Goal: Transaction & Acquisition: Purchase product/service

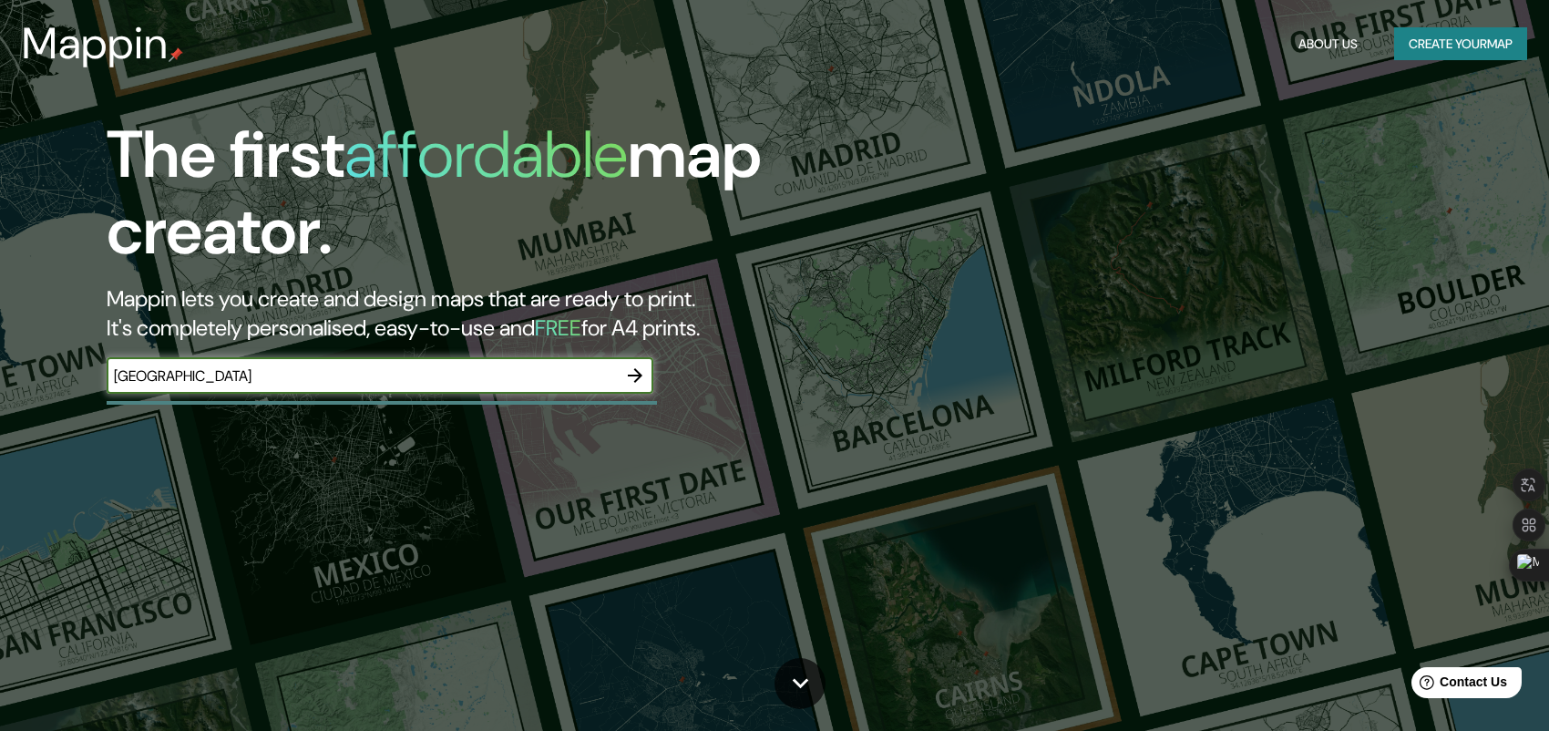
type input "[GEOGRAPHIC_DATA]"
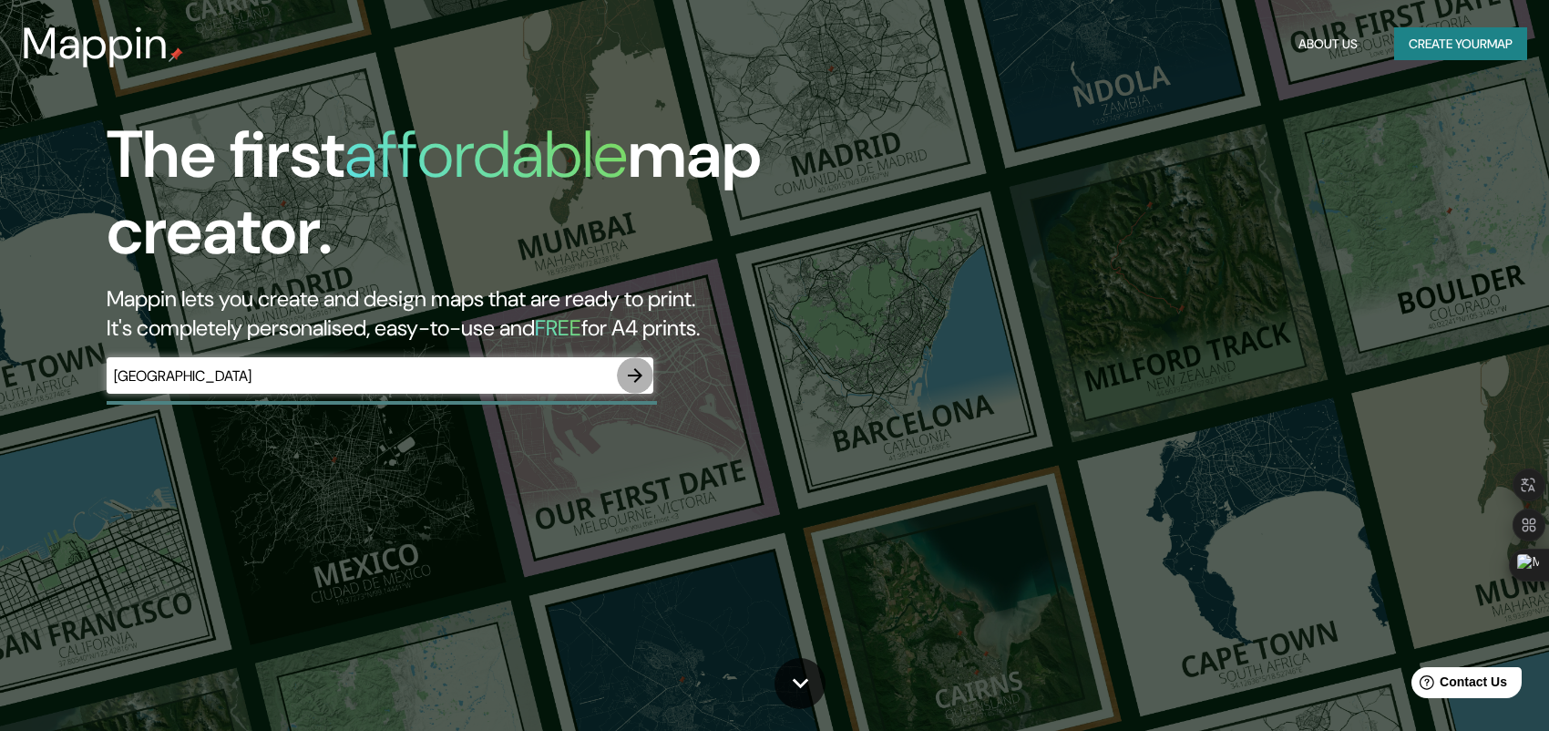
click at [633, 374] on icon "button" at bounding box center [635, 375] width 15 height 15
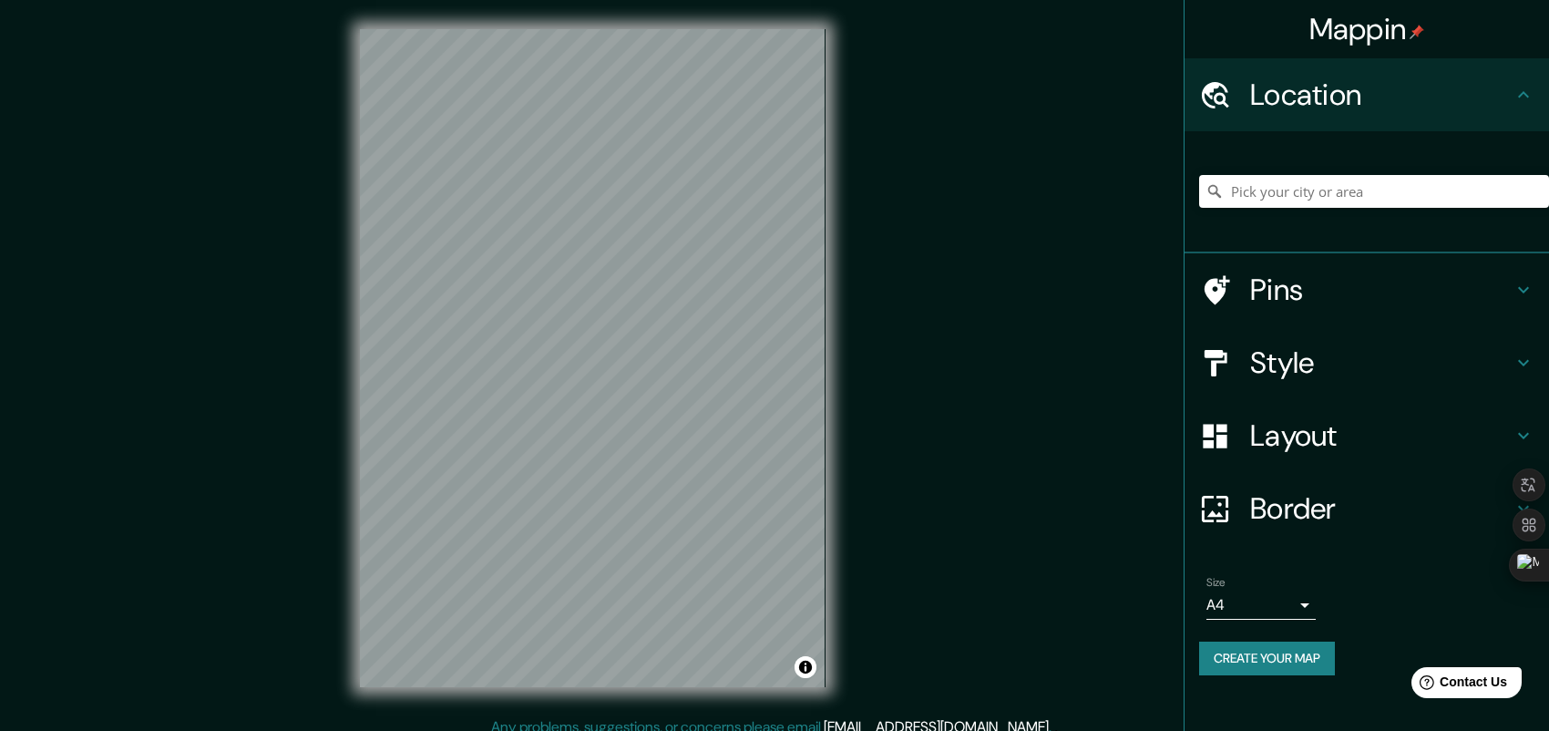
click at [1321, 374] on h4 "Style" at bounding box center [1381, 362] width 262 height 36
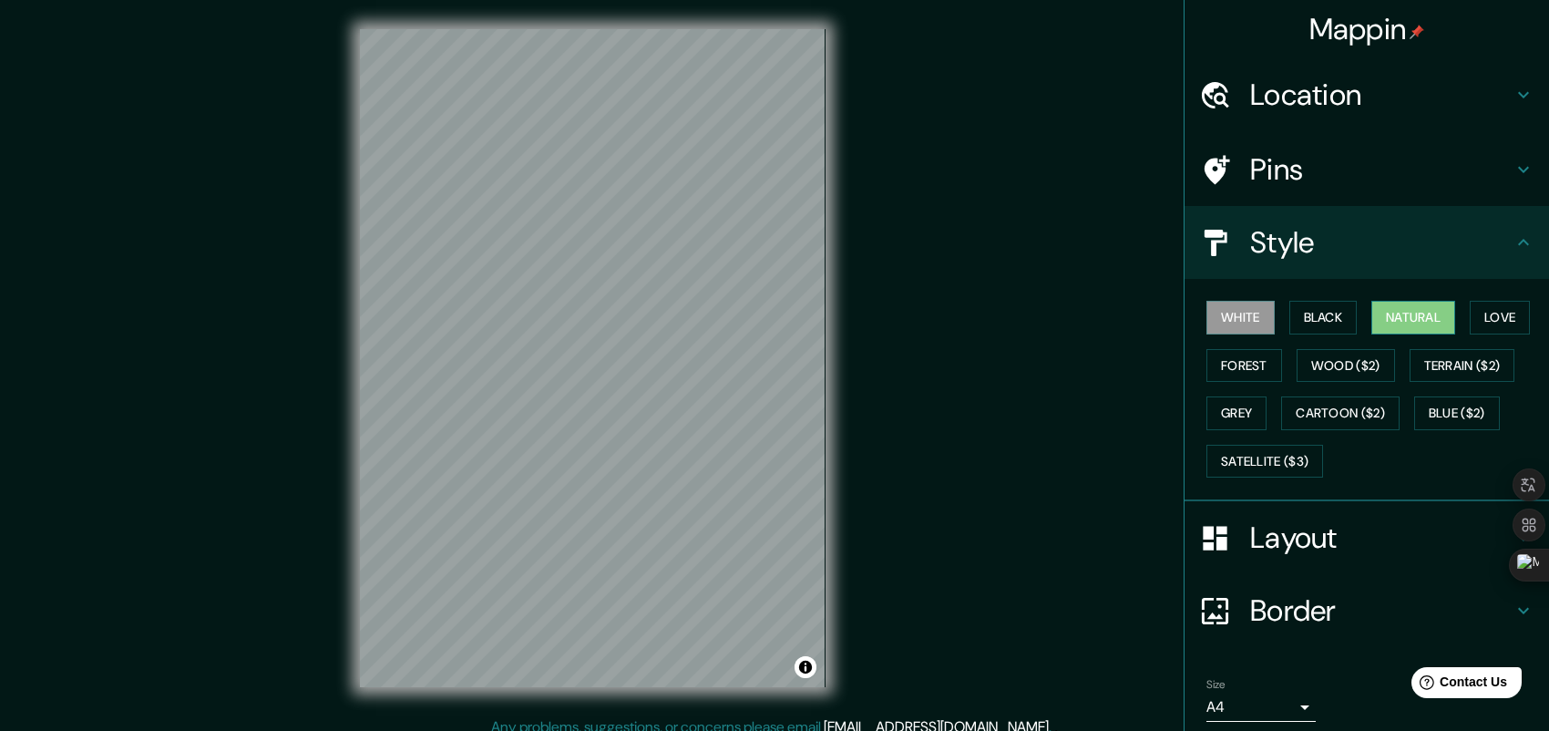
click at [1386, 321] on button "Natural" at bounding box center [1413, 318] width 84 height 34
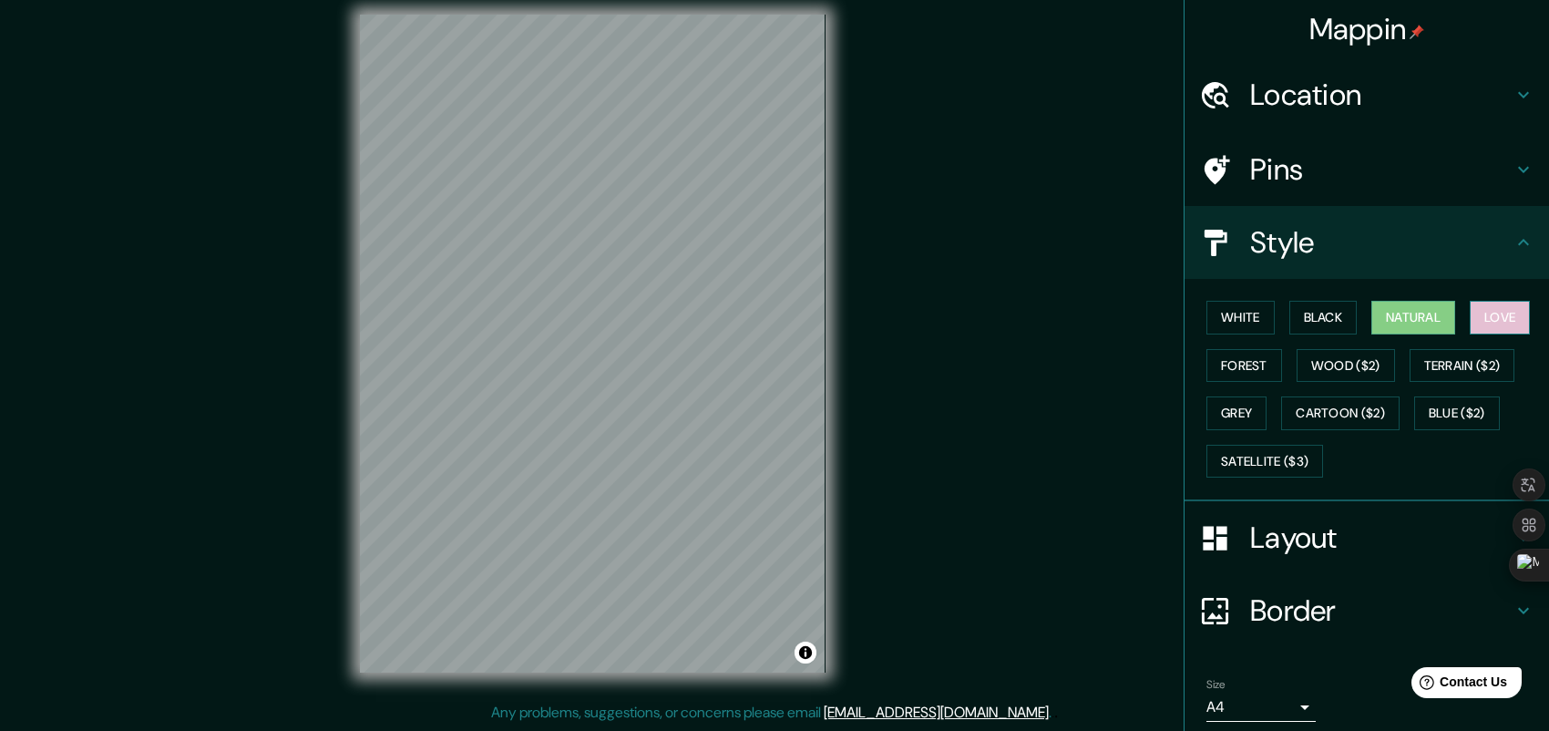
click at [1488, 326] on button "Love" at bounding box center [1499, 318] width 60 height 34
click at [1302, 318] on button "Black" at bounding box center [1323, 318] width 68 height 34
click at [1237, 317] on button "White" at bounding box center [1240, 318] width 68 height 34
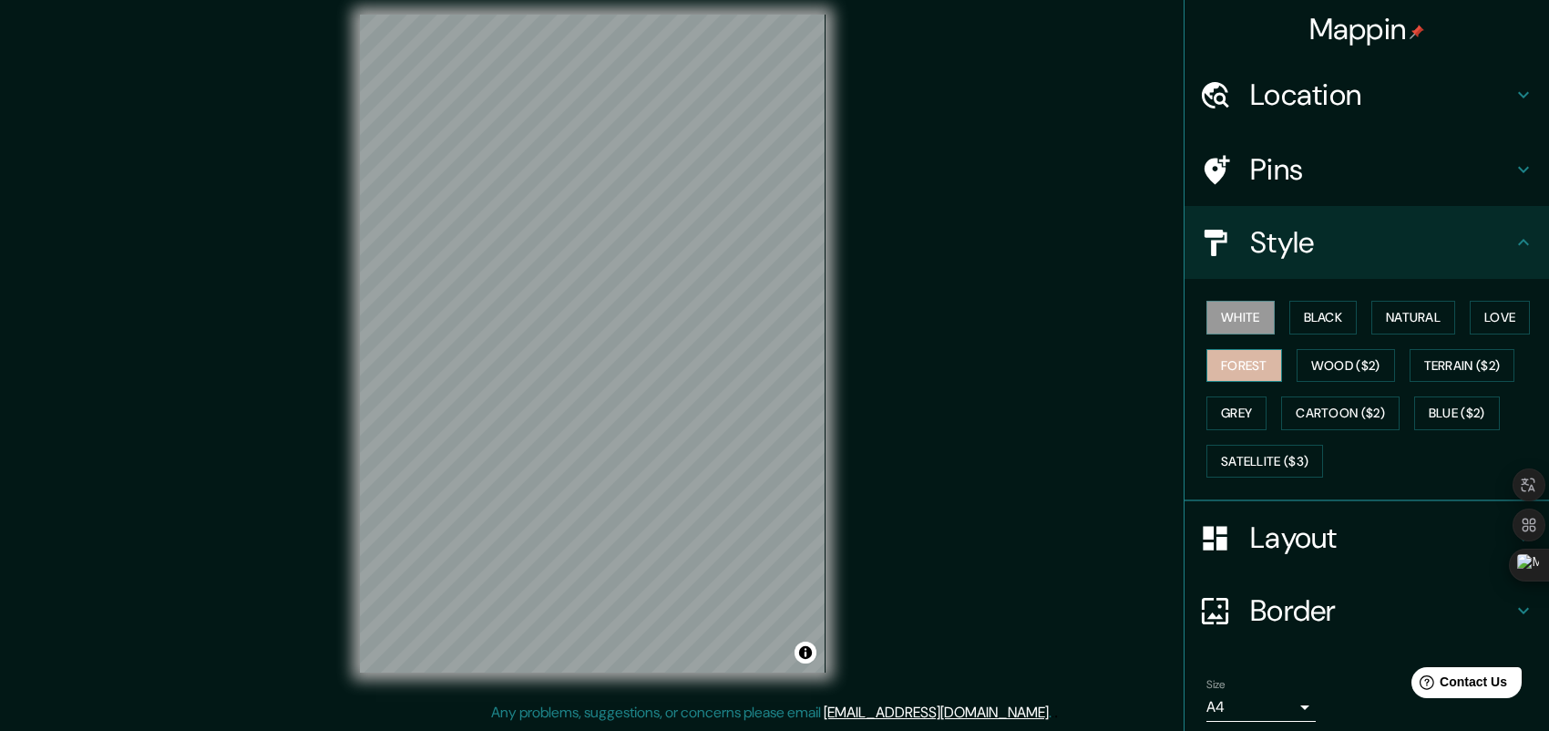
click at [1232, 363] on button "Forest" at bounding box center [1244, 366] width 76 height 34
click at [1305, 357] on button "Wood ($2)" at bounding box center [1345, 366] width 98 height 34
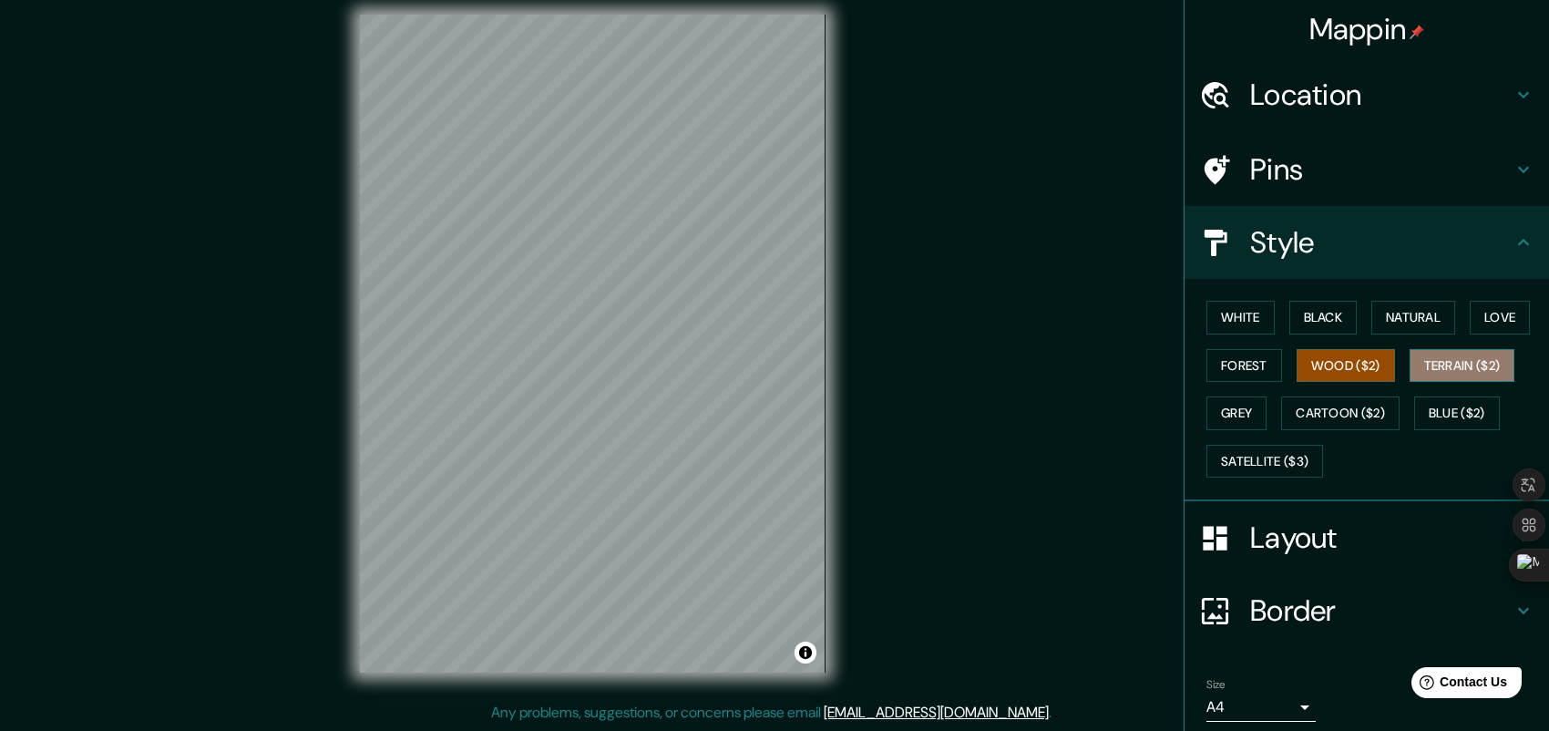
click at [1456, 371] on button "Terrain ($2)" at bounding box center [1462, 366] width 106 height 34
click at [1454, 409] on button "Blue ($2)" at bounding box center [1457, 413] width 86 height 34
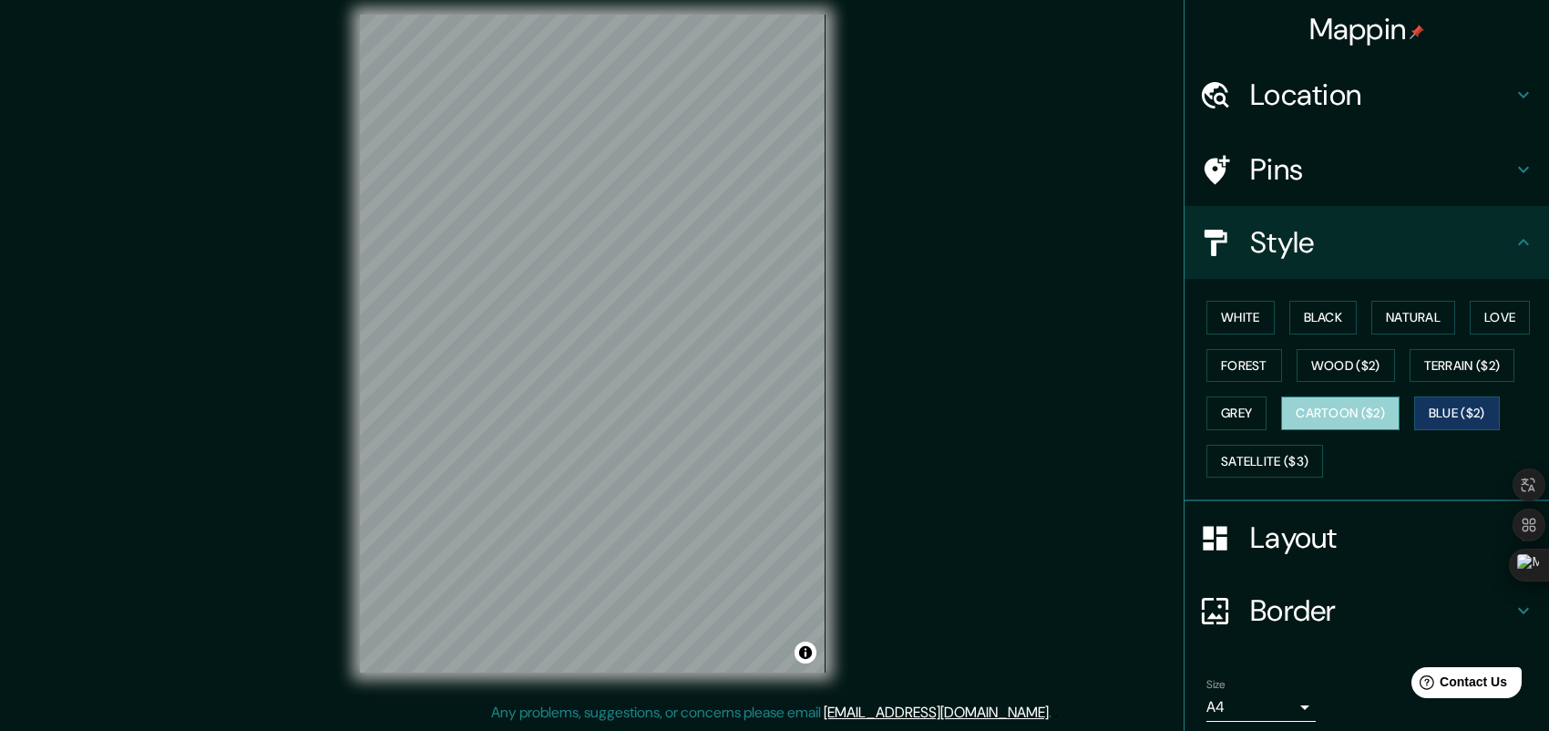
click at [1330, 416] on button "Cartoon ($2)" at bounding box center [1340, 413] width 118 height 34
click at [1231, 414] on button "Grey" at bounding box center [1236, 413] width 60 height 34
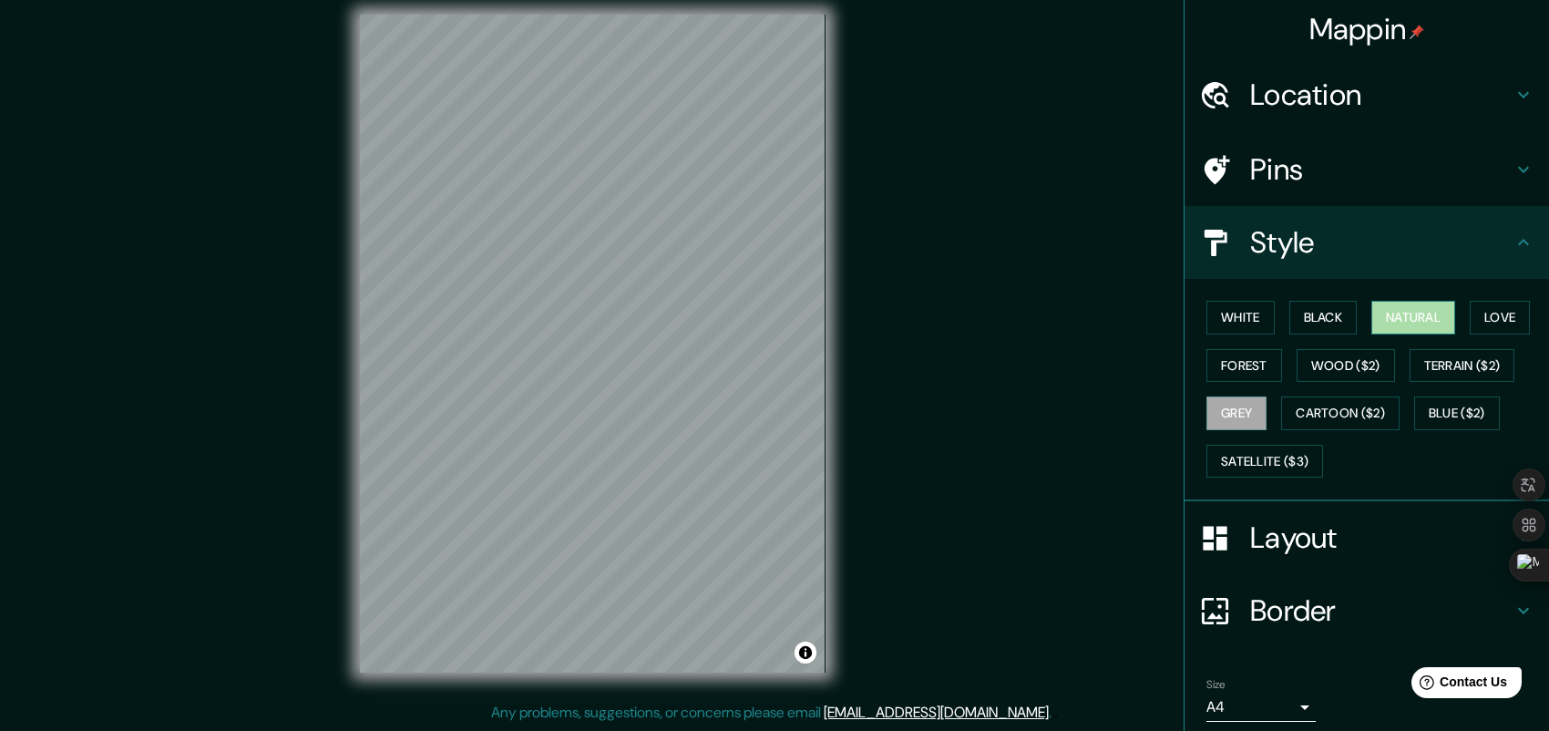
click at [1417, 321] on button "Natural" at bounding box center [1413, 318] width 84 height 34
click at [1230, 317] on button "White" at bounding box center [1240, 318] width 68 height 34
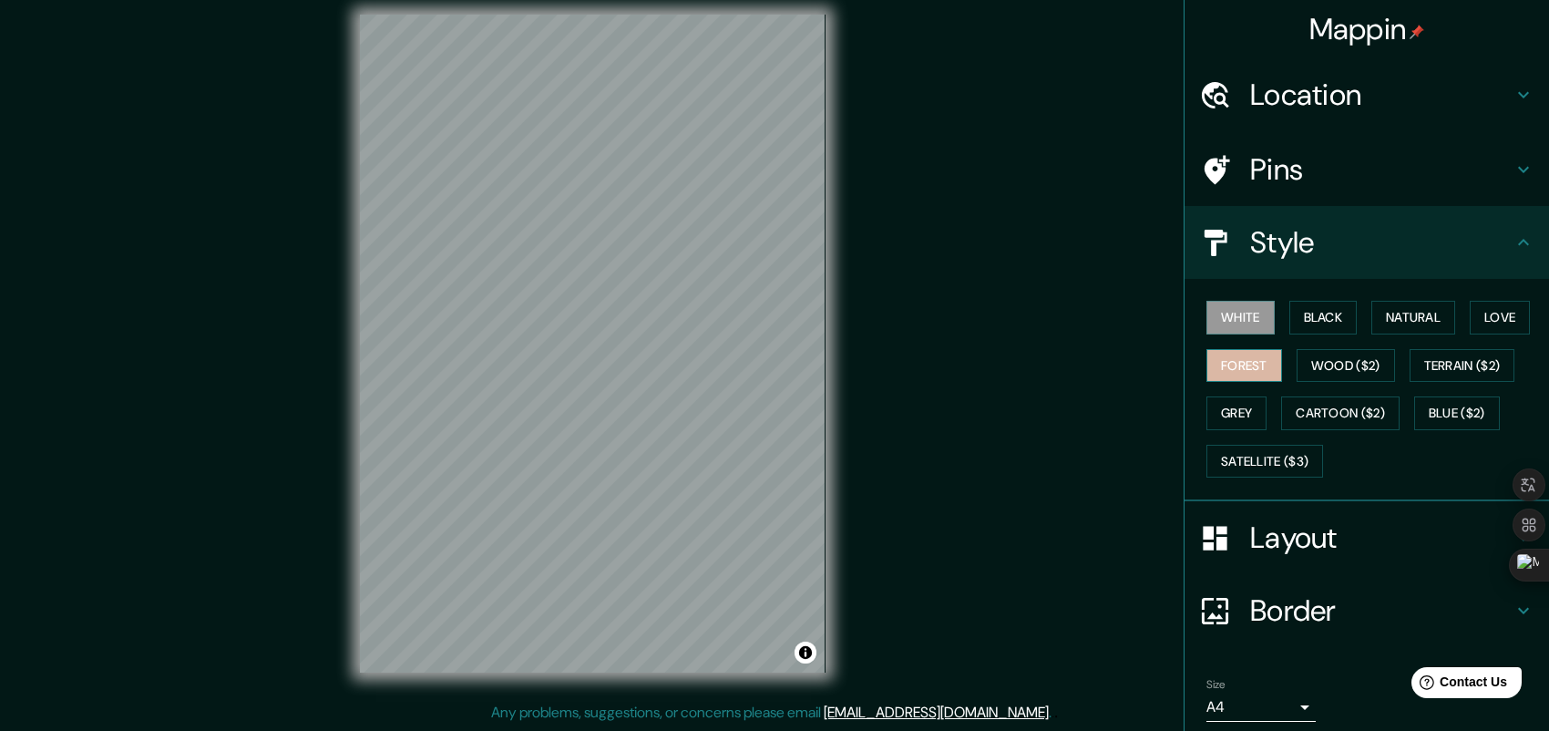
click at [1246, 359] on button "Forest" at bounding box center [1244, 366] width 76 height 34
click at [1329, 364] on button "Wood ($2)" at bounding box center [1345, 366] width 98 height 34
click at [1307, 254] on h4 "Style" at bounding box center [1381, 242] width 262 height 36
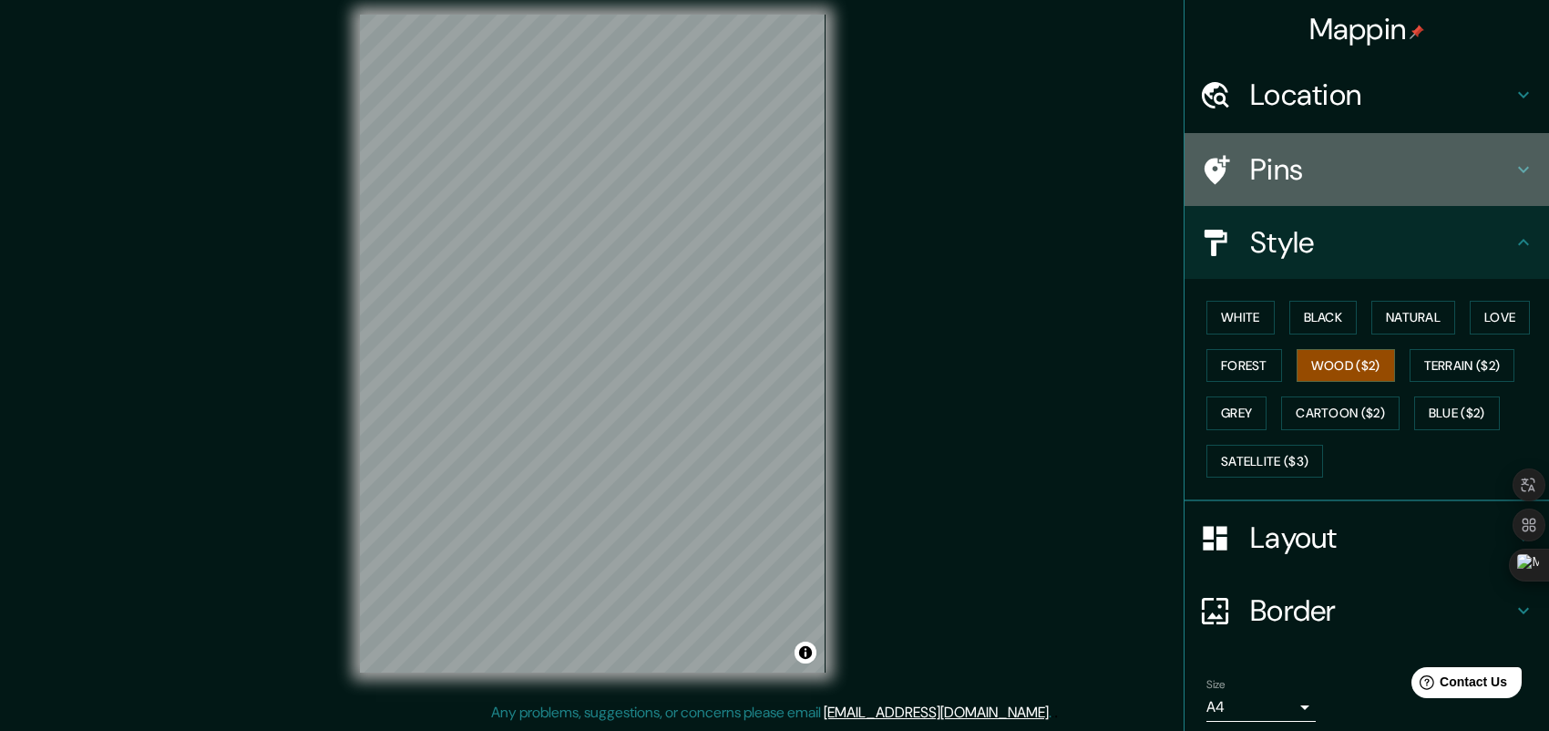
click at [1355, 159] on h4 "Pins" at bounding box center [1381, 169] width 262 height 36
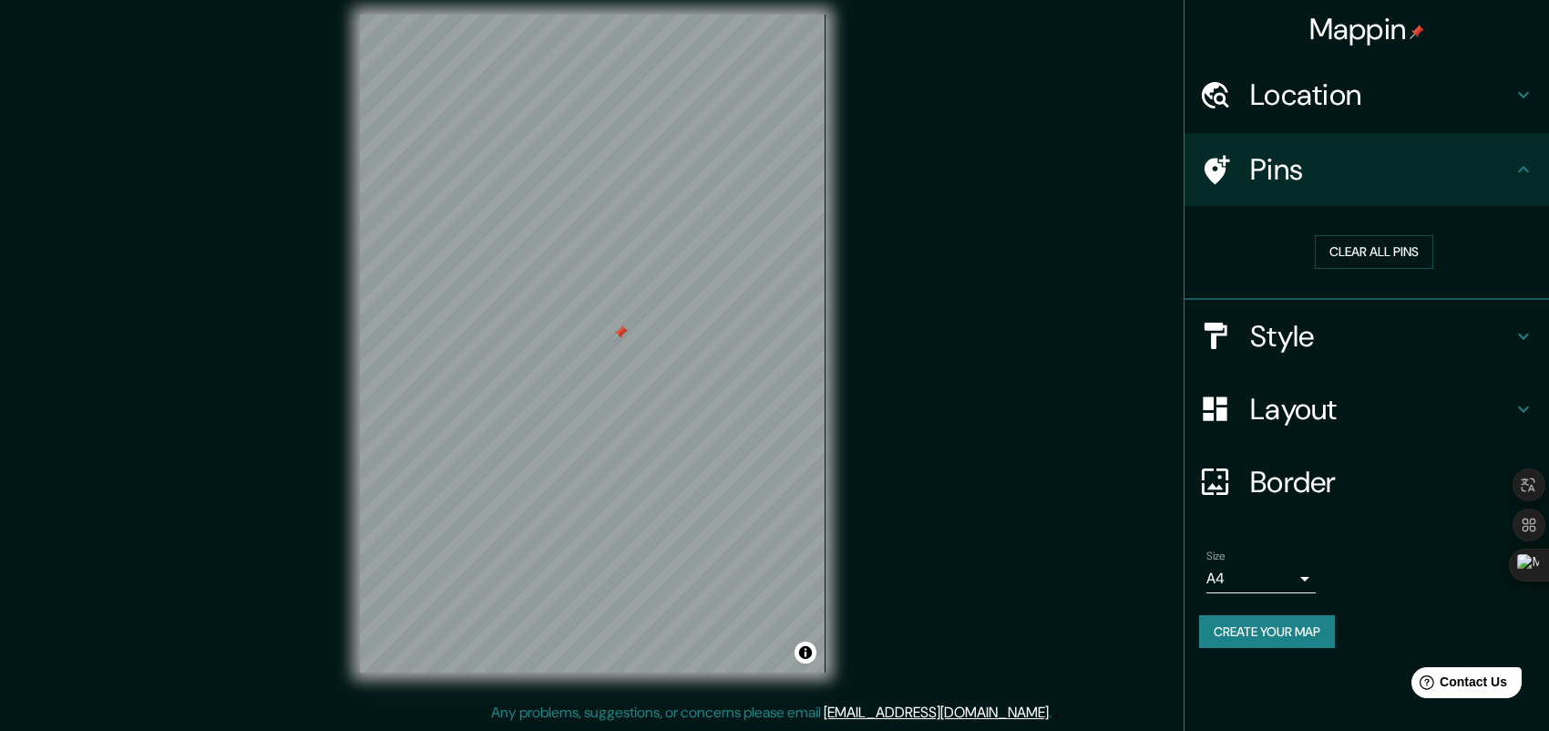
click at [1303, 579] on body "Mappin Location Pins Clear all pins Style Layout Border Choose a border. Hint :…" at bounding box center [774, 350] width 1549 height 731
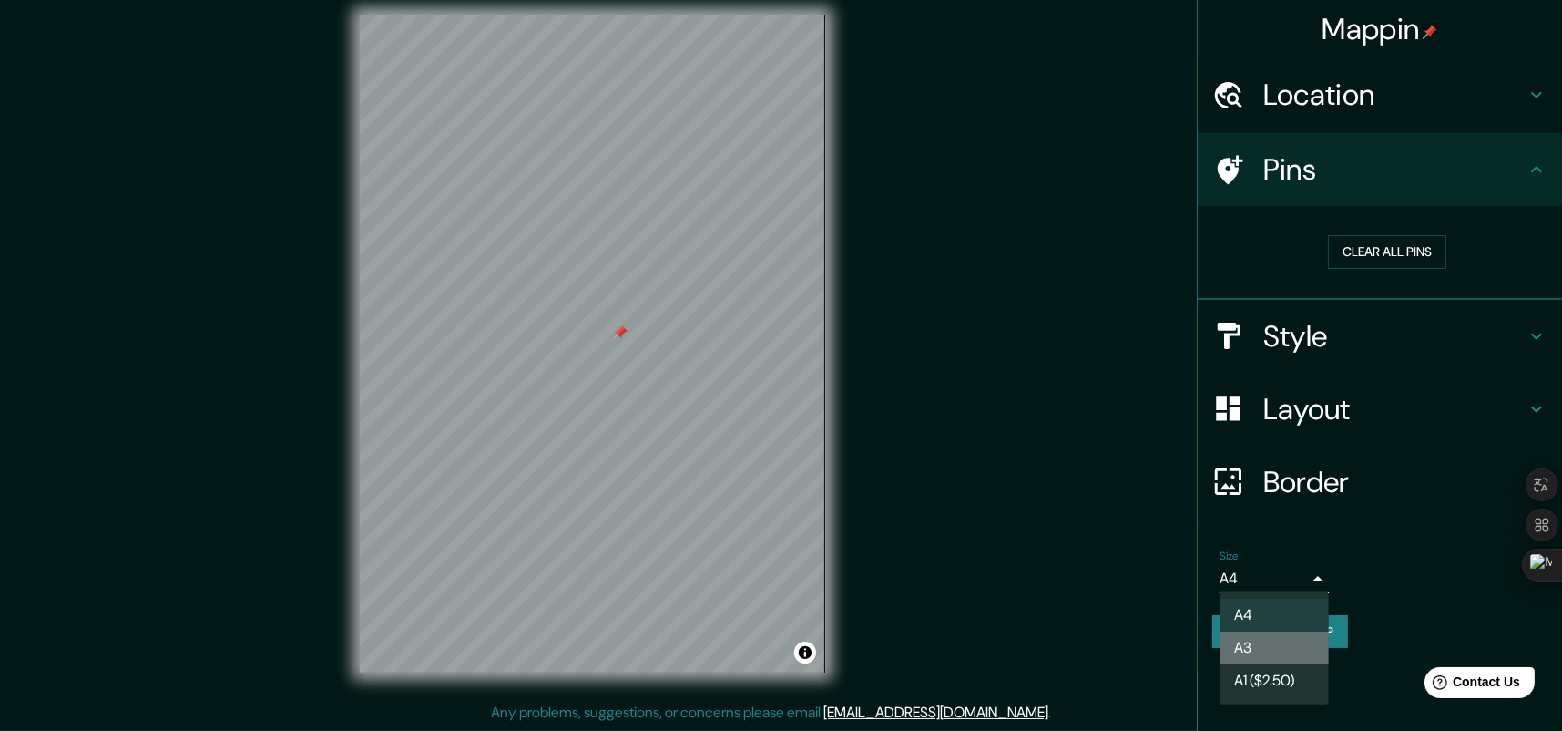
click at [1250, 649] on li "A3" at bounding box center [1274, 647] width 109 height 33
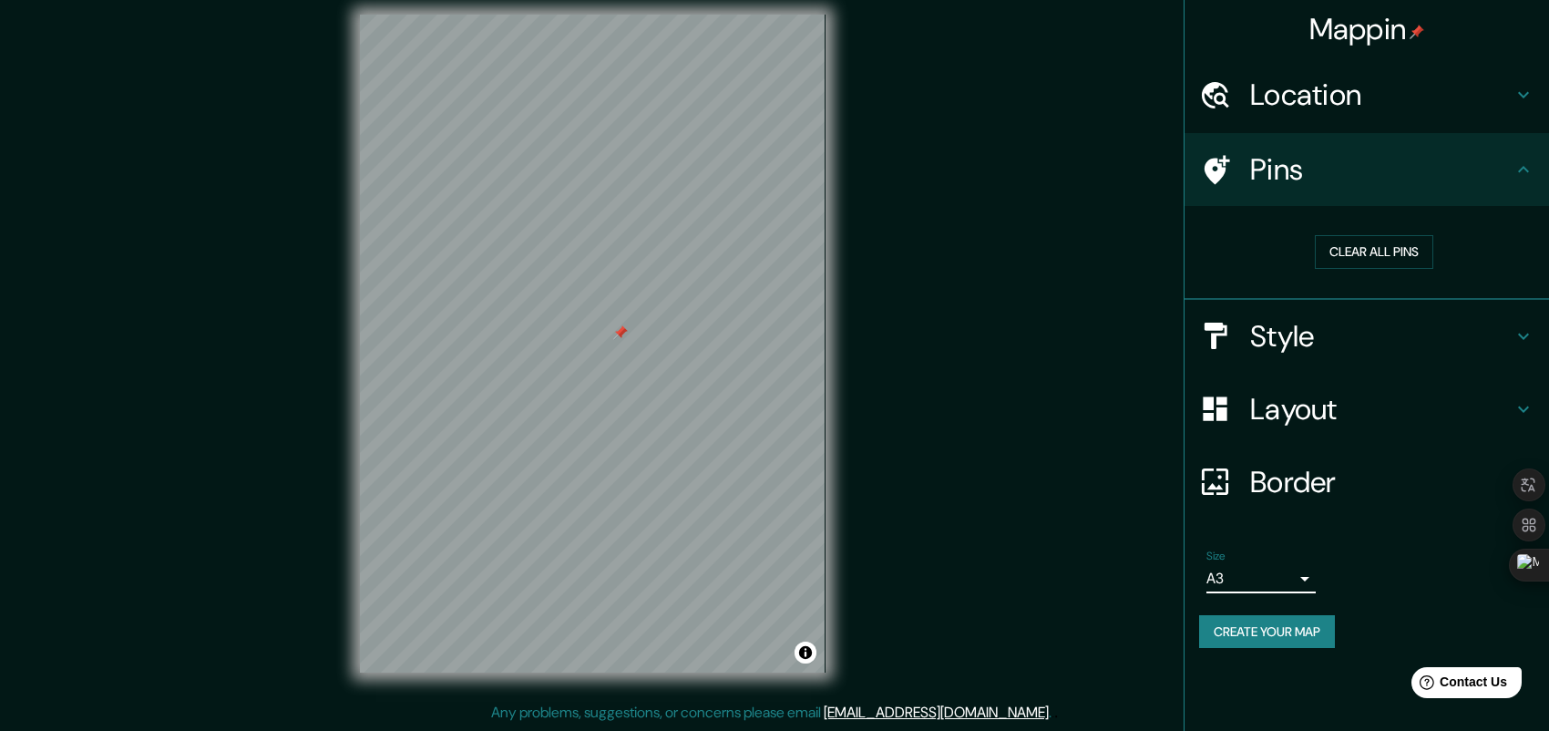
click at [1331, 472] on h4 "Border" at bounding box center [1381, 482] width 262 height 36
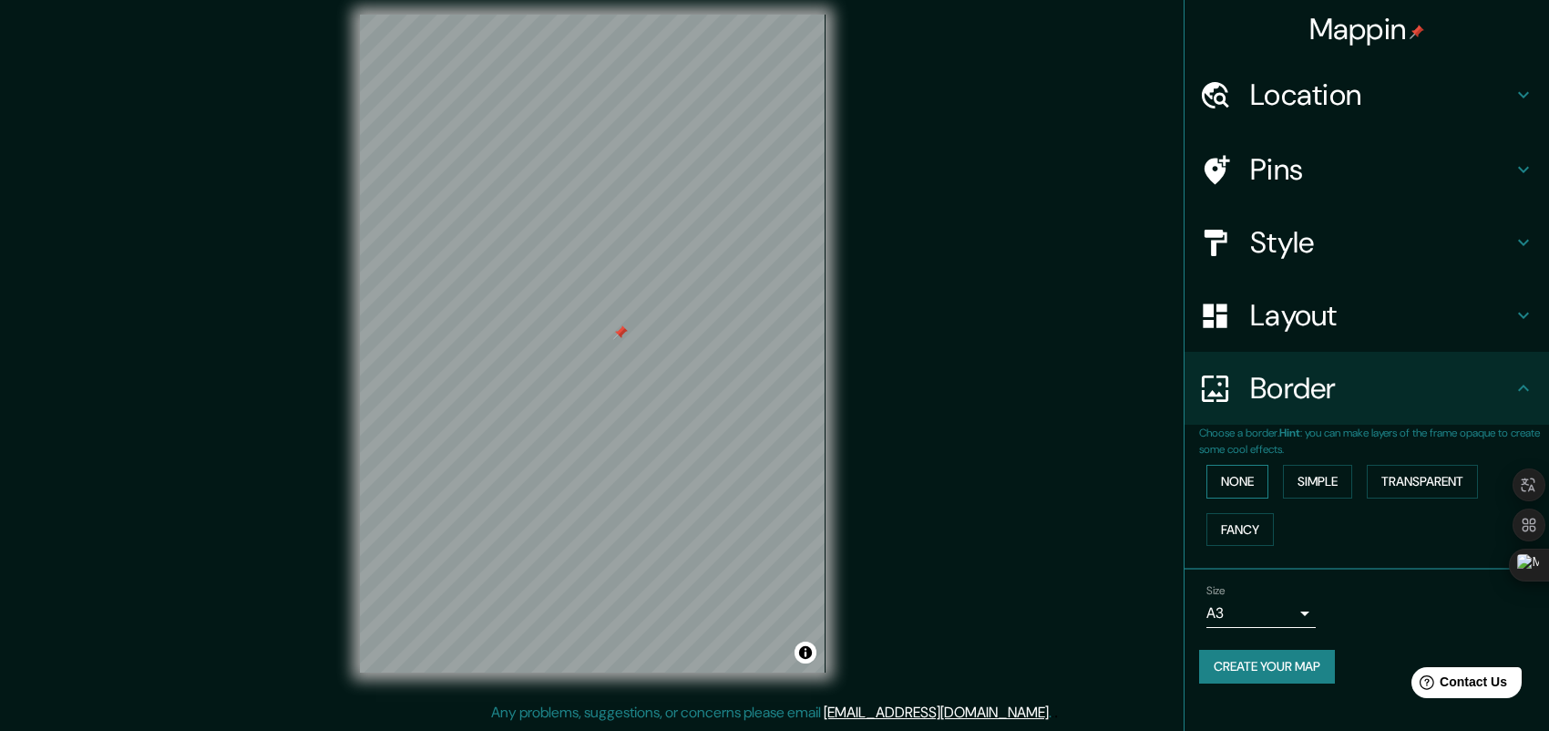
click at [1232, 471] on button "None" at bounding box center [1237, 482] width 62 height 34
click at [1323, 477] on button "Simple" at bounding box center [1317, 482] width 69 height 34
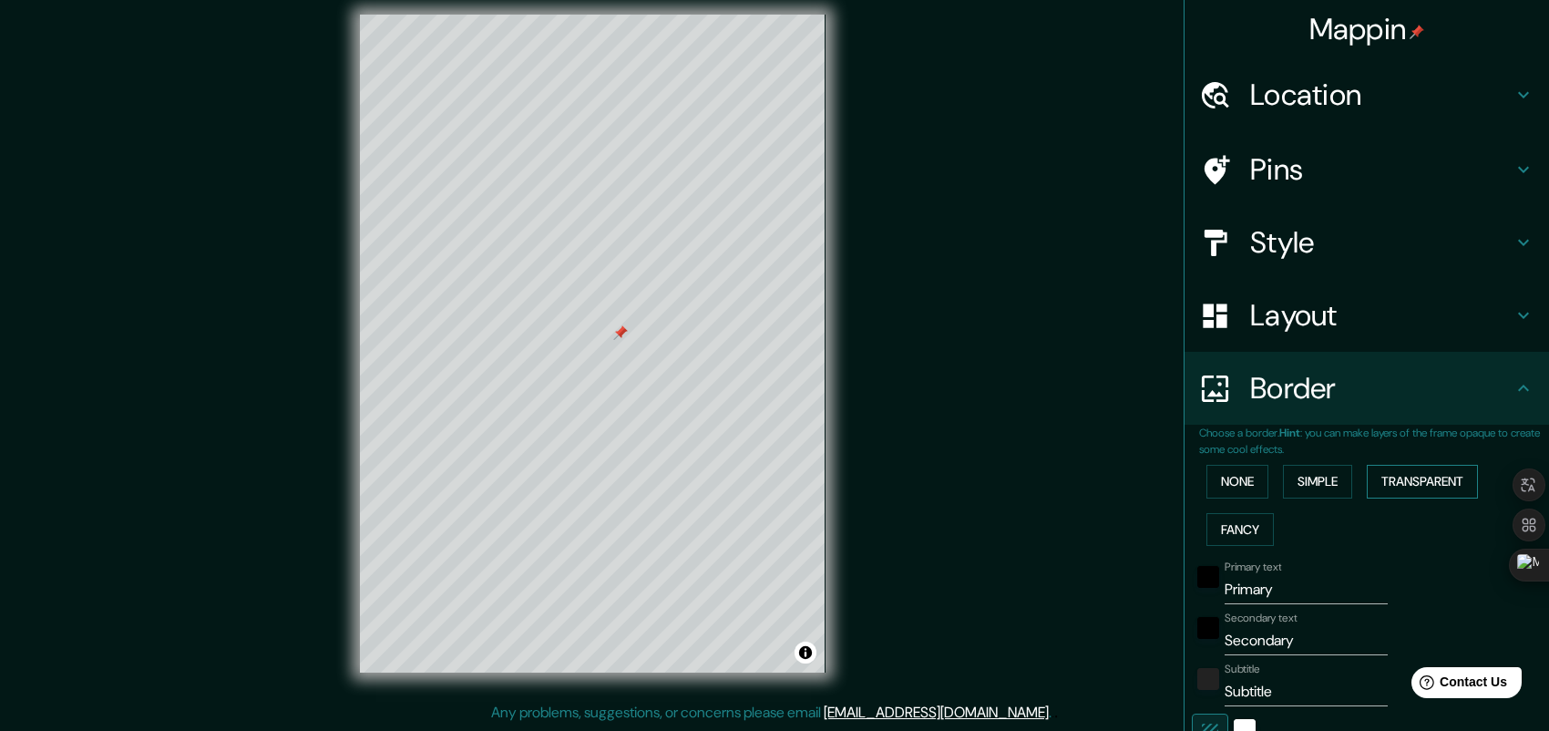
click at [1404, 486] on button "Transparent" at bounding box center [1421, 482] width 111 height 34
click at [1225, 530] on button "Fancy" at bounding box center [1239, 530] width 67 height 34
drag, startPoint x: 1219, startPoint y: 489, endPoint x: 1224, endPoint y: 472, distance: 18.2
click at [1219, 487] on button "None" at bounding box center [1237, 482] width 62 height 34
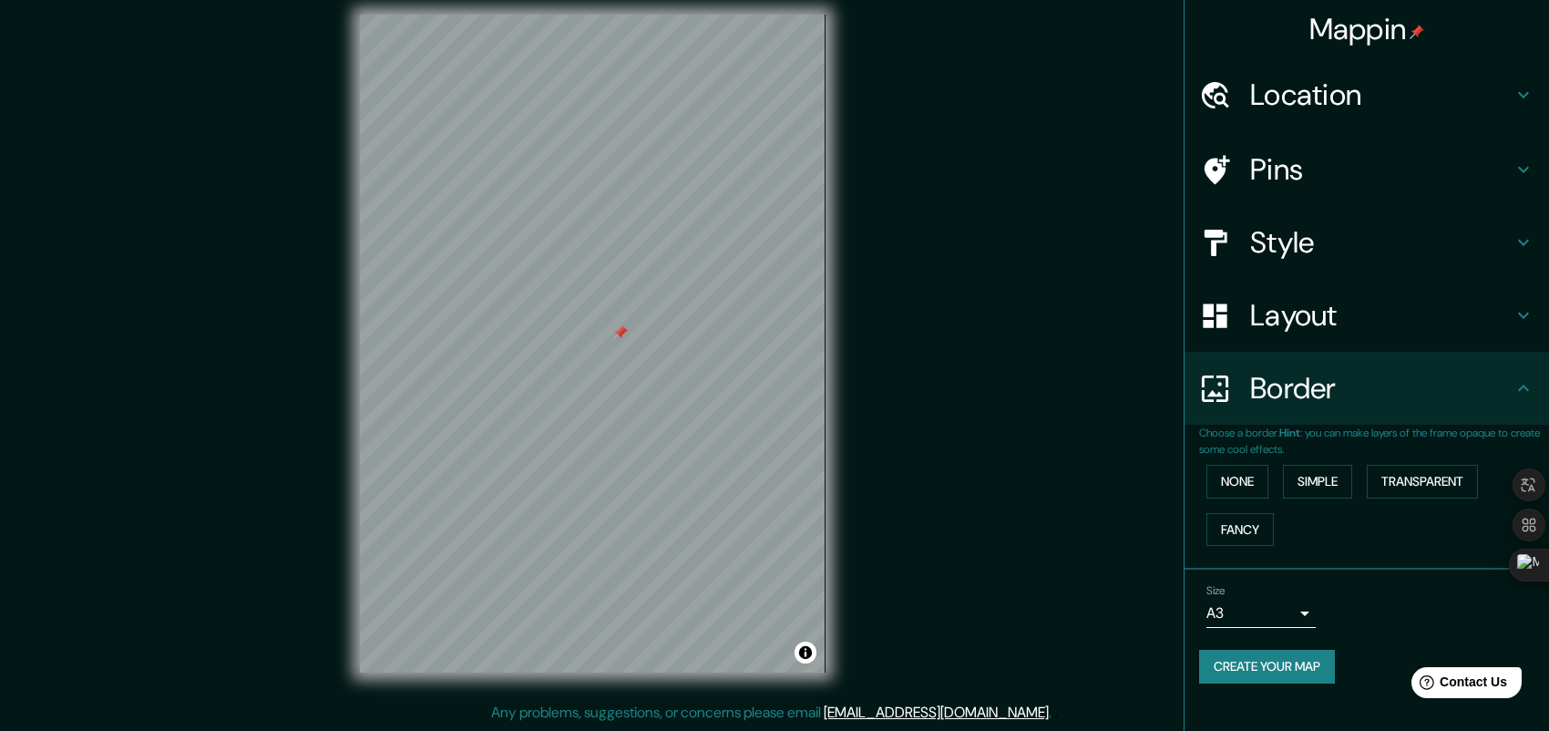
click at [1299, 322] on h4 "Layout" at bounding box center [1381, 315] width 262 height 36
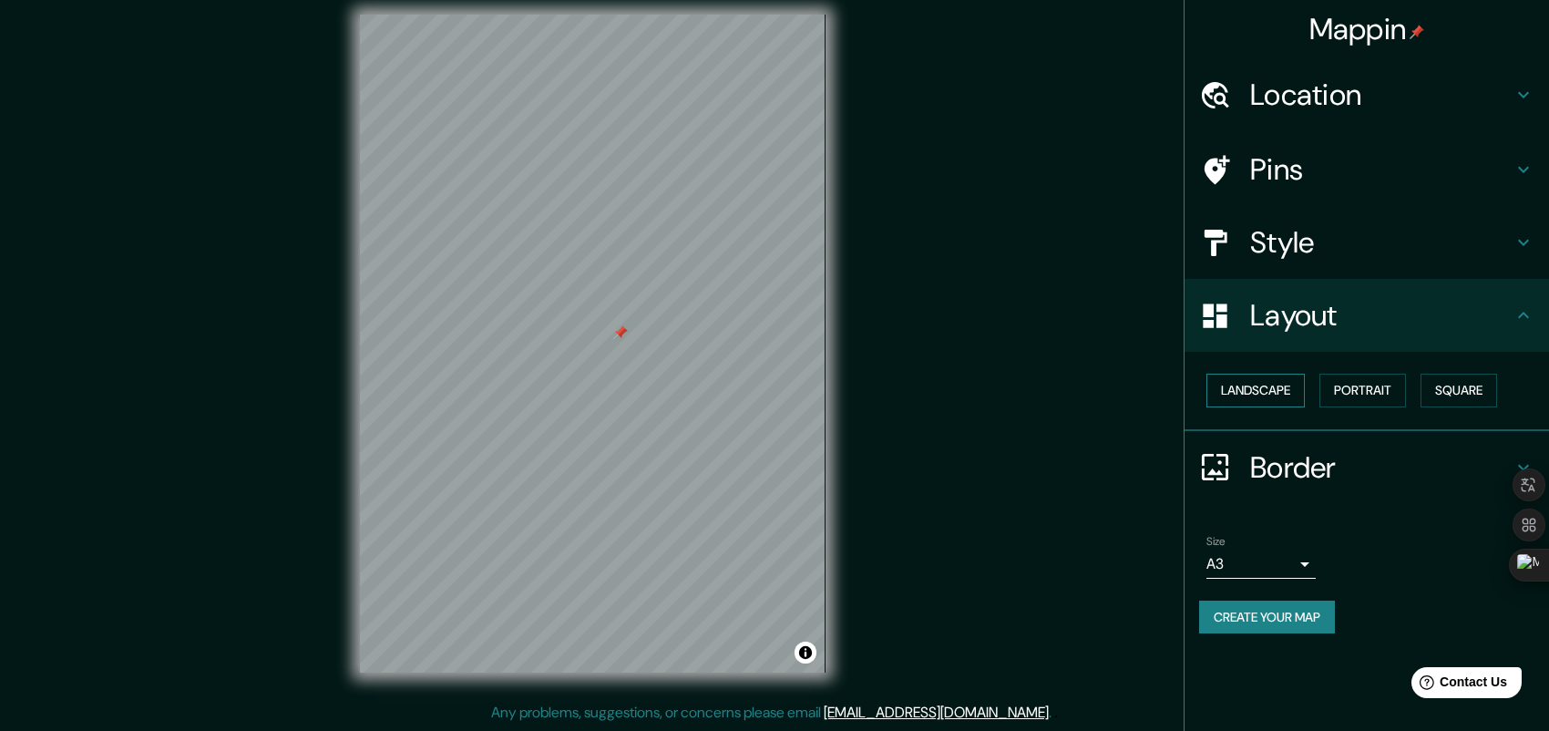
click at [1273, 386] on button "Landscape" at bounding box center [1255, 390] width 98 height 34
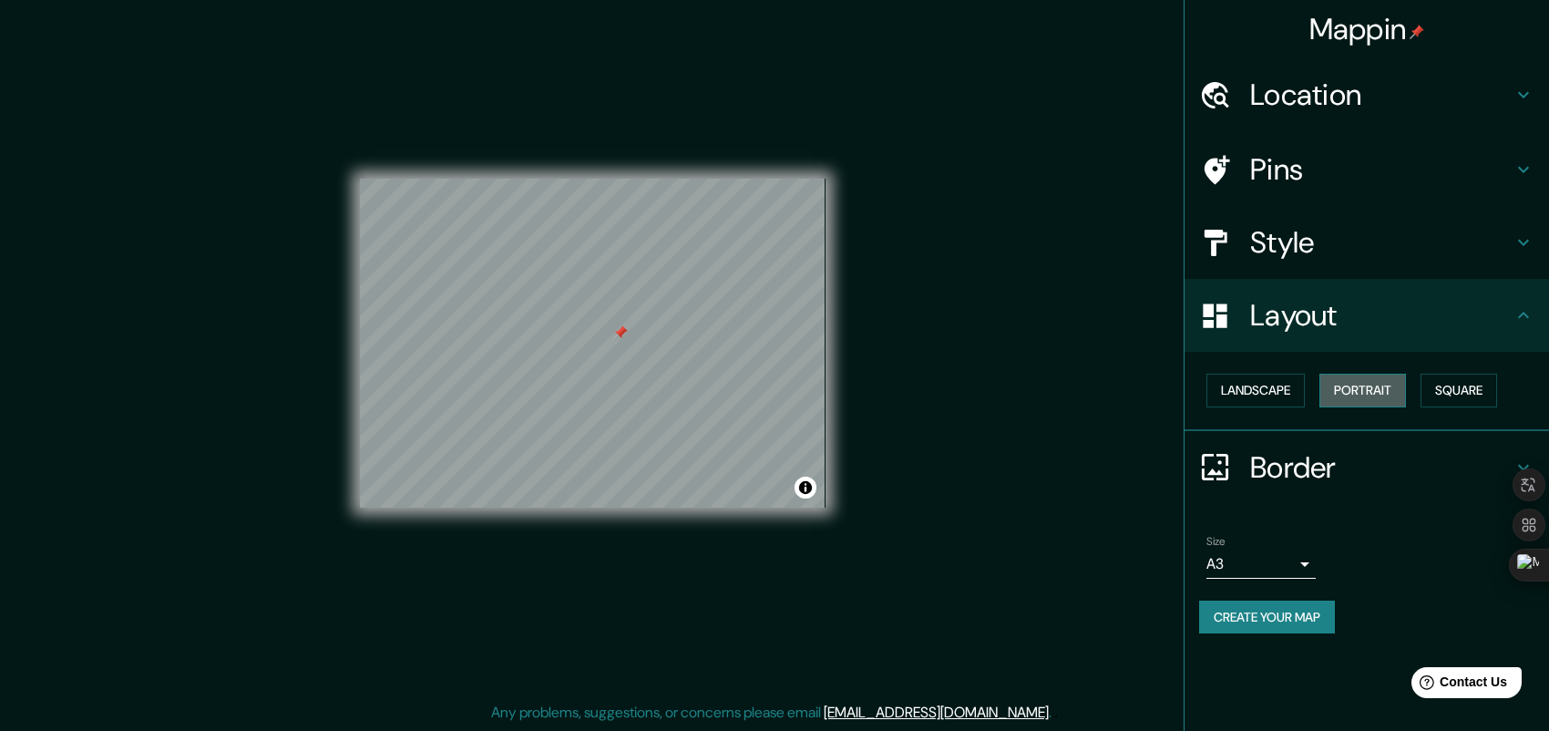
click at [1386, 389] on button "Portrait" at bounding box center [1362, 390] width 87 height 34
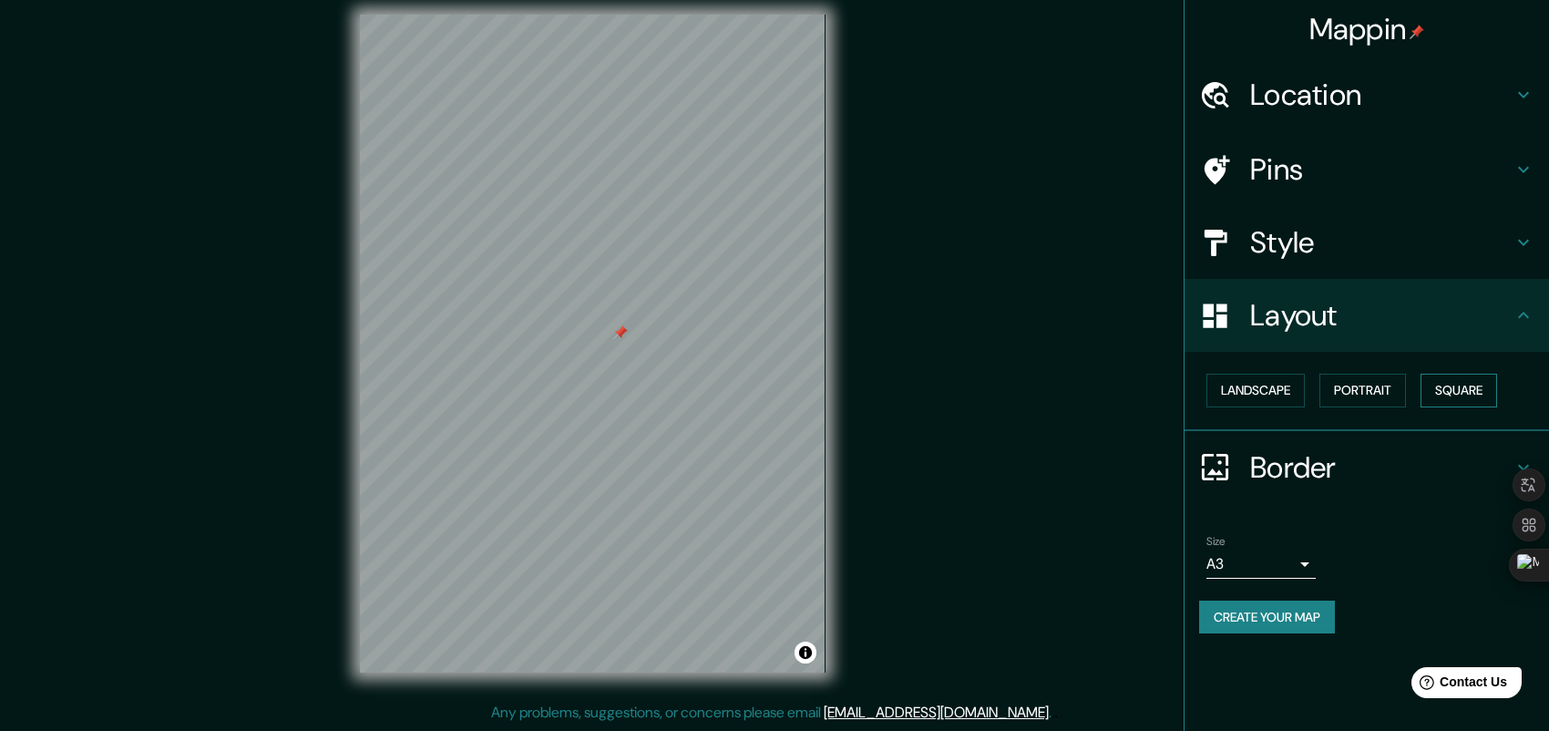
click at [1487, 392] on button "Square" at bounding box center [1458, 390] width 77 height 34
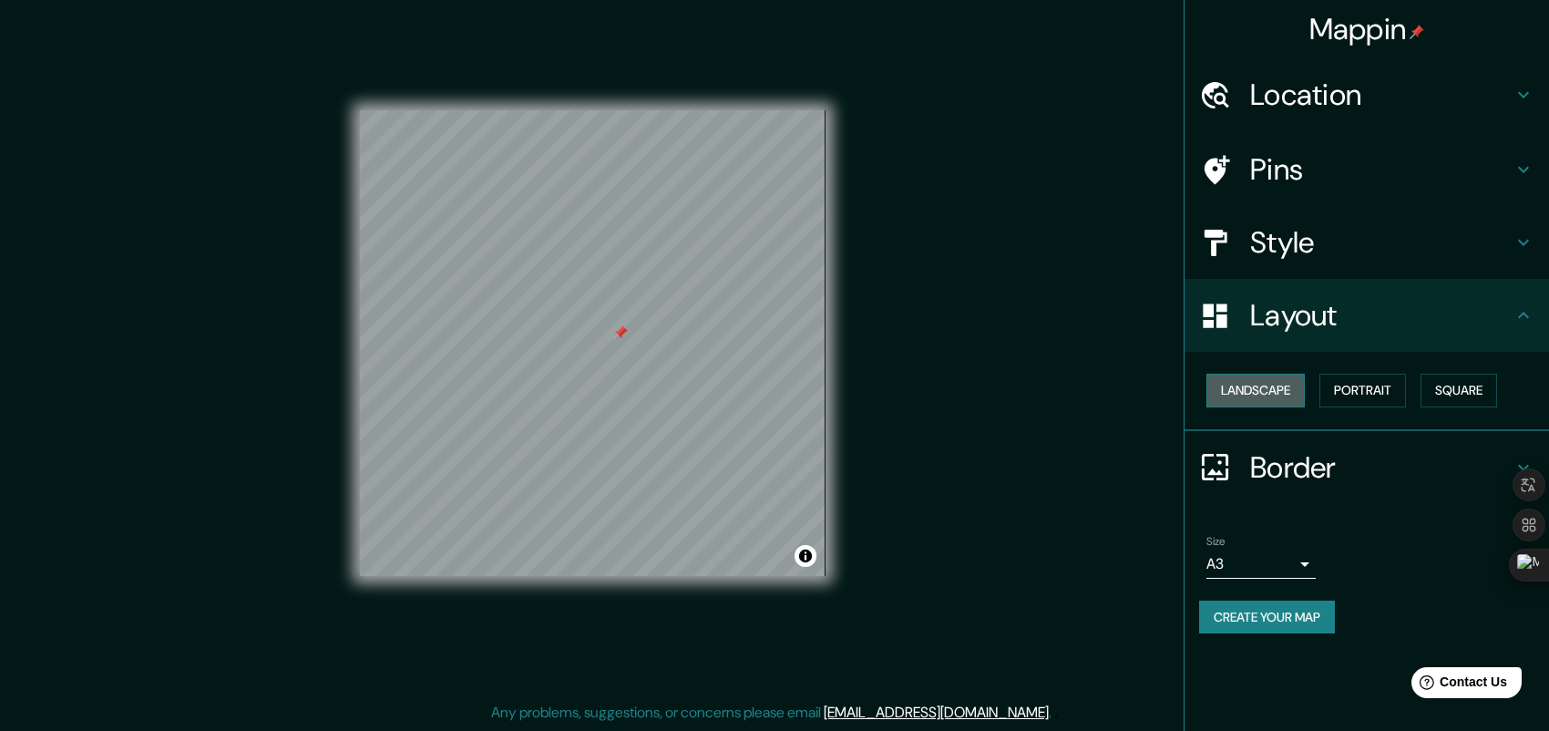
click at [1267, 389] on button "Landscape" at bounding box center [1255, 390] width 98 height 34
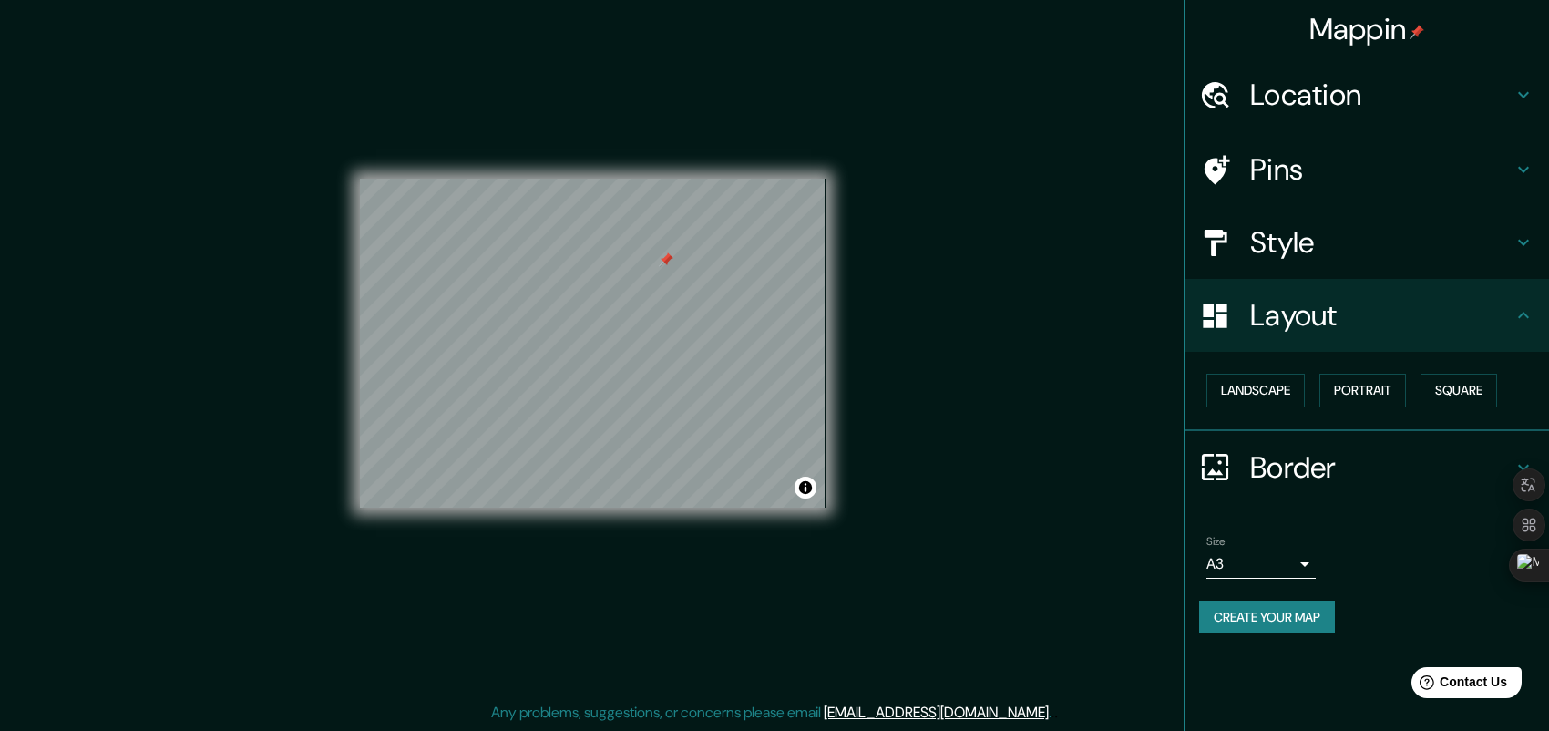
scroll to position [0, 0]
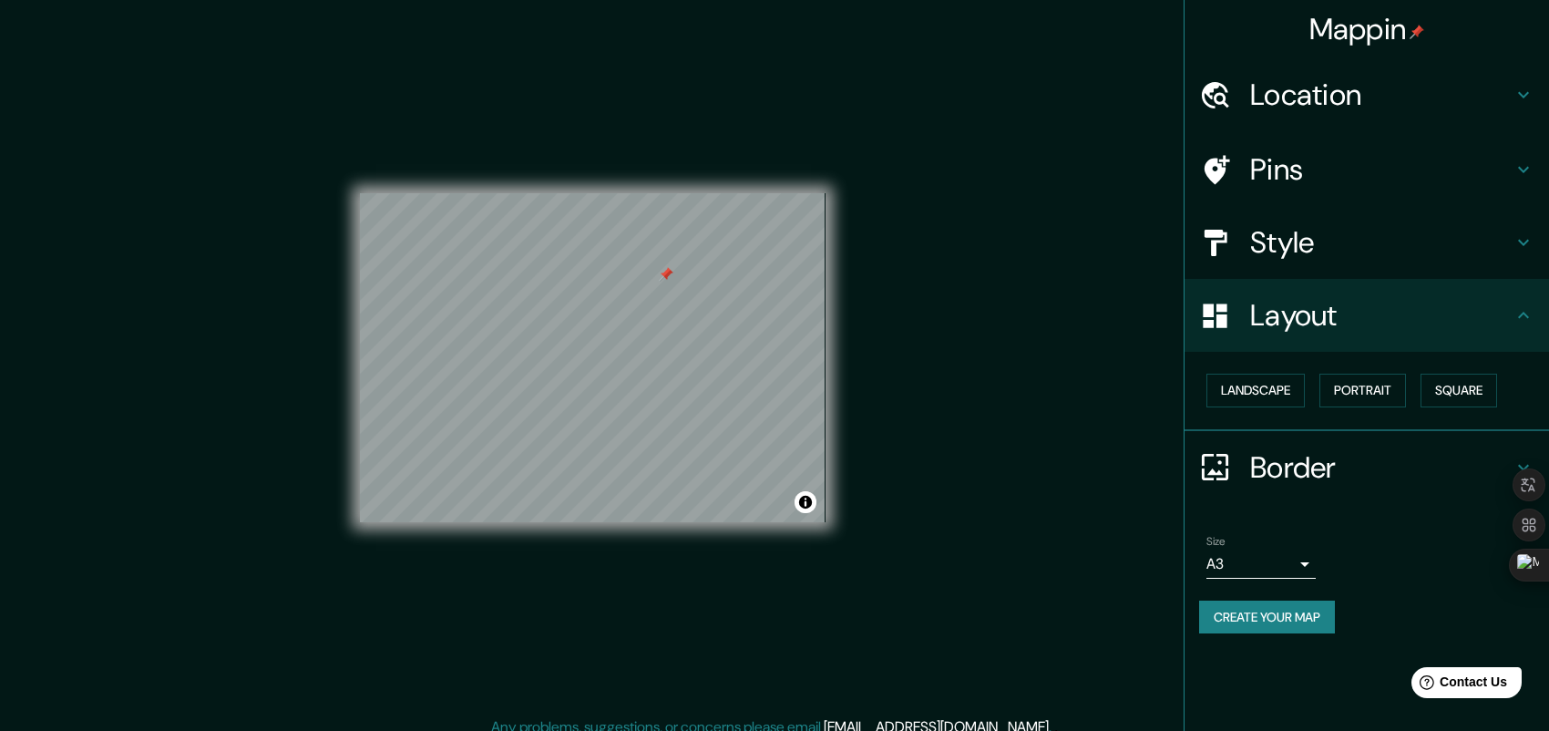
click at [1367, 113] on div "Location" at bounding box center [1366, 94] width 364 height 73
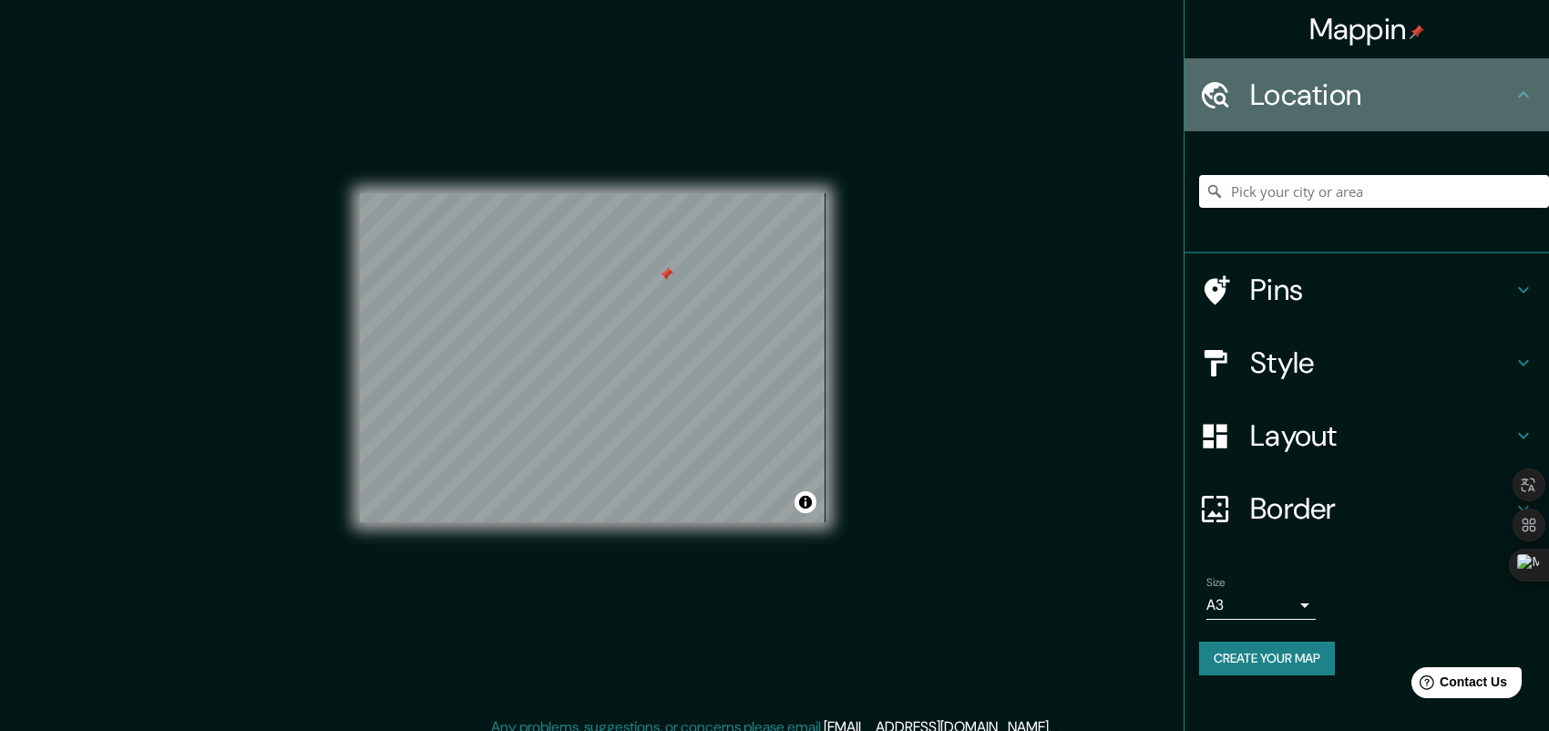
click at [1381, 103] on h4 "Location" at bounding box center [1381, 95] width 262 height 36
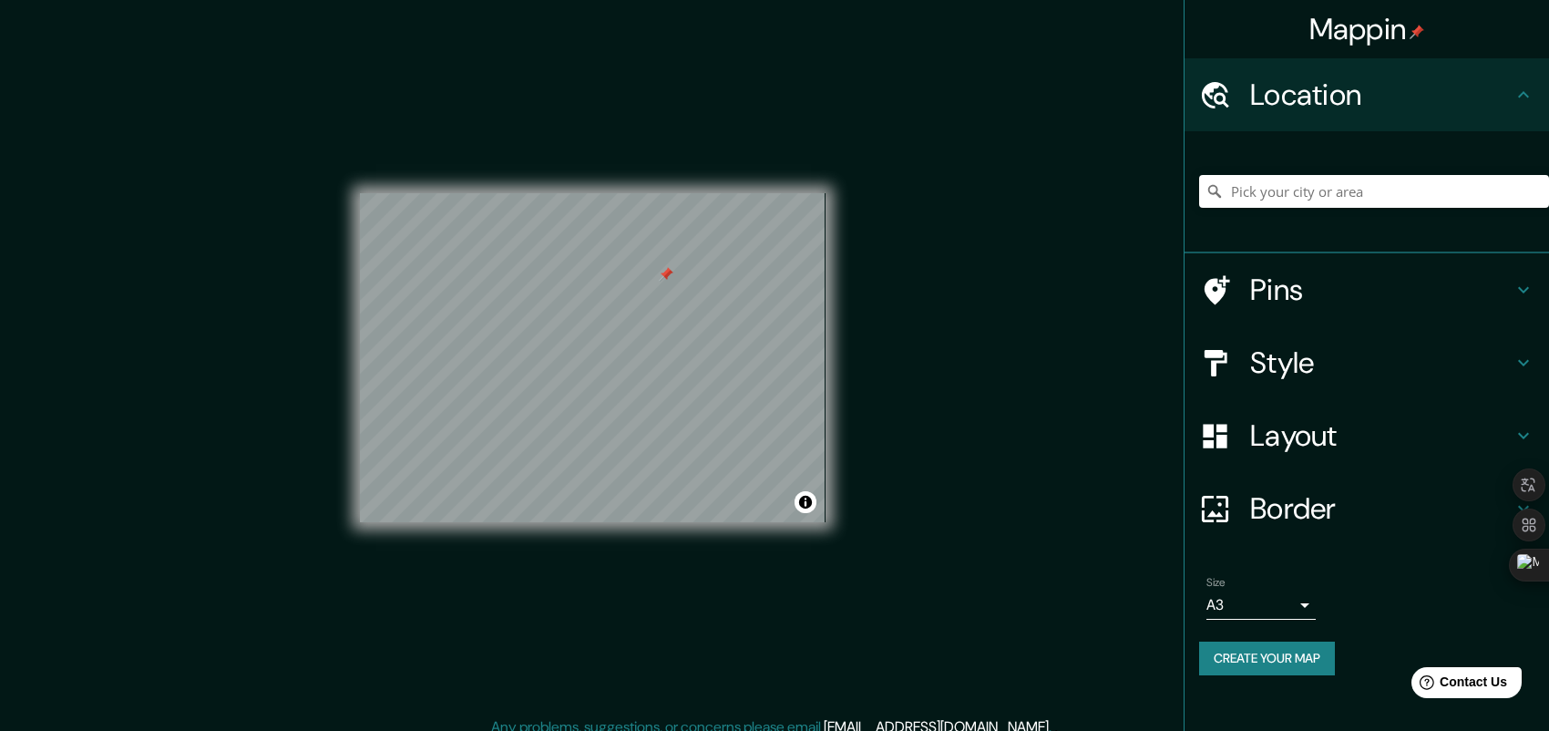
click at [1318, 89] on h4 "Location" at bounding box center [1381, 95] width 262 height 36
click at [1343, 353] on h4 "Style" at bounding box center [1381, 362] width 262 height 36
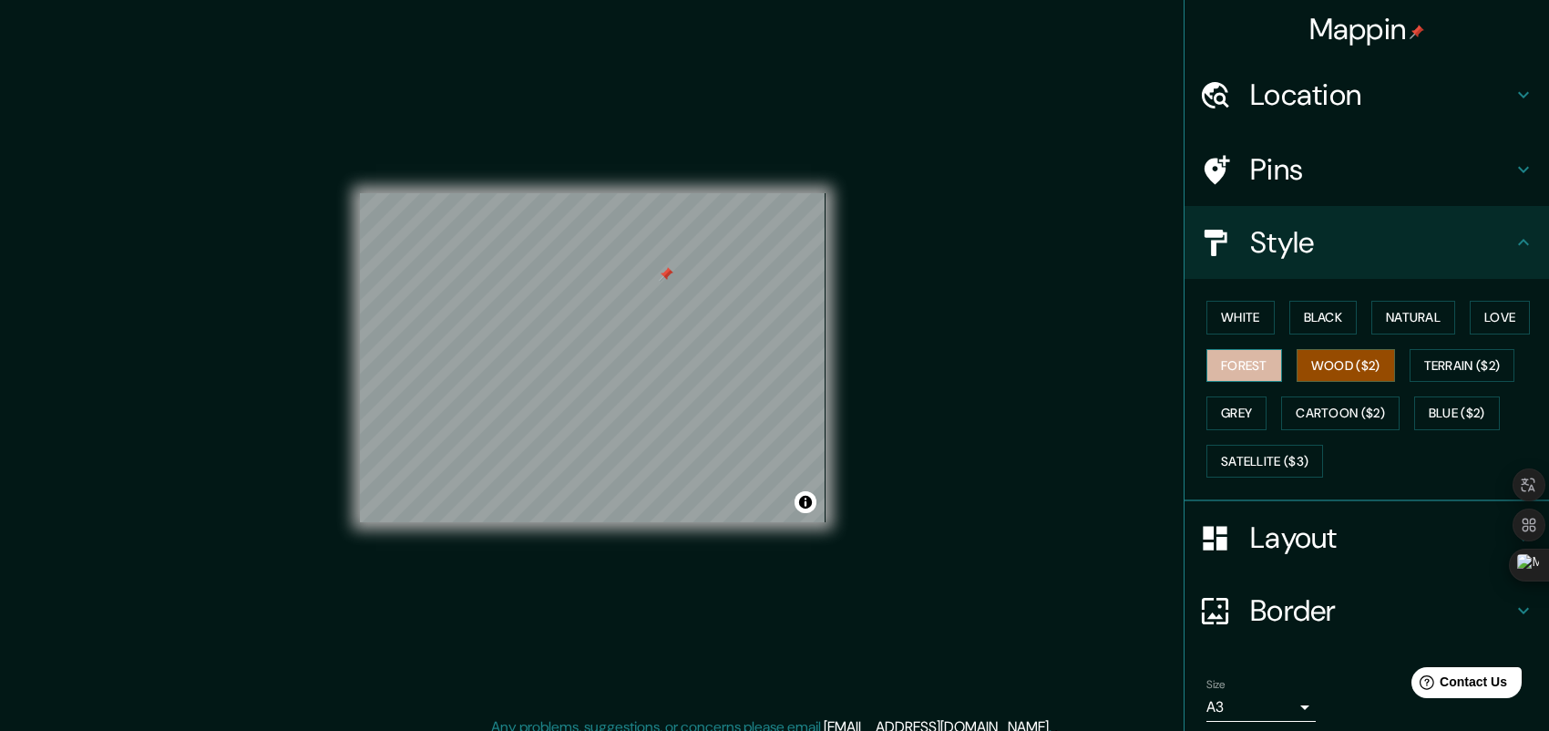
click at [1228, 361] on button "Forest" at bounding box center [1244, 366] width 76 height 34
click at [1287, 296] on div "White Black Natural Love Forest Wood ($2) Terrain ($2) Grey Cartoon ($2) Blue (…" at bounding box center [1374, 388] width 350 height 191
click at [1222, 314] on button "White" at bounding box center [1240, 318] width 68 height 34
click at [1351, 367] on button "Wood ($2)" at bounding box center [1345, 366] width 98 height 34
click at [1419, 316] on button "Natural" at bounding box center [1413, 318] width 84 height 34
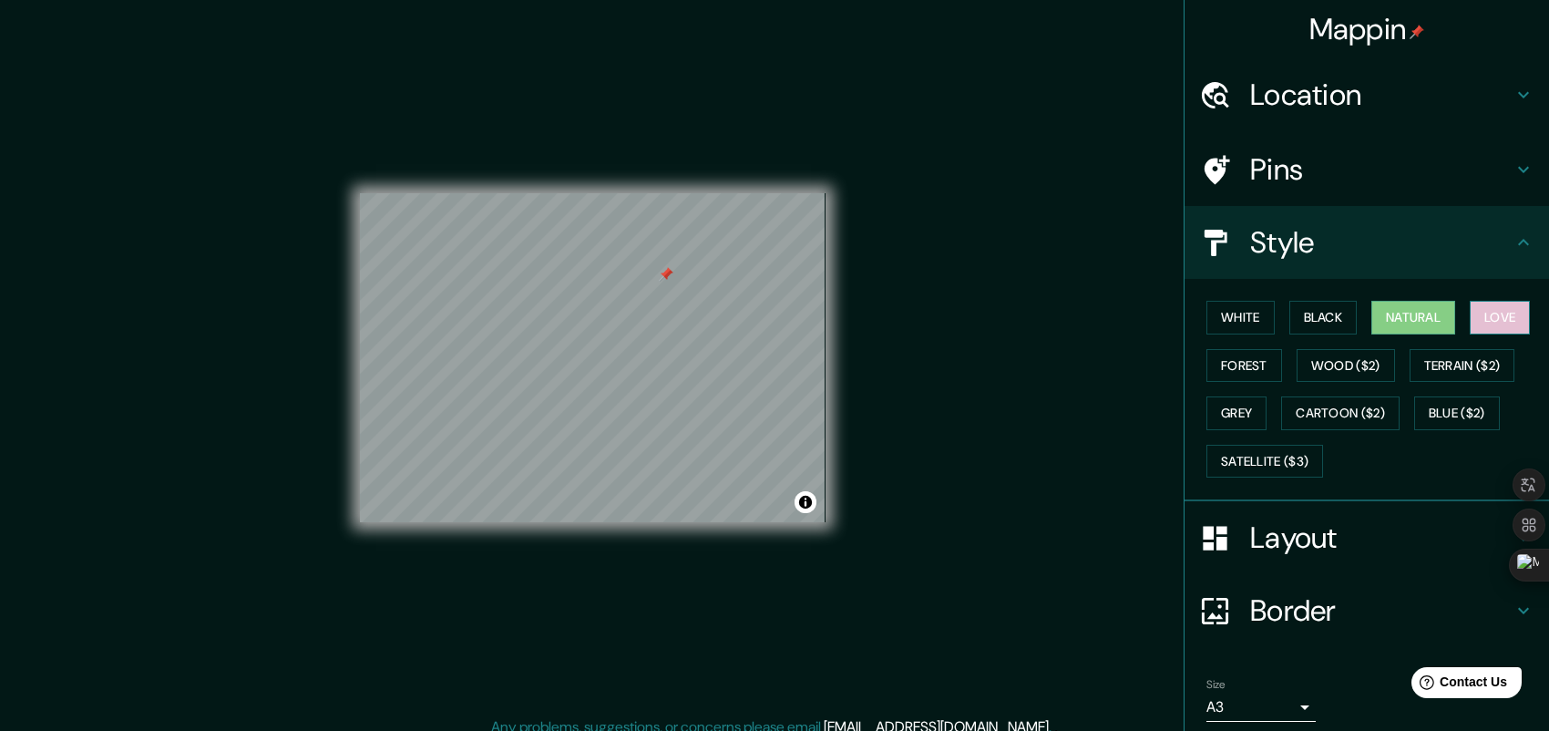
click at [1490, 317] on button "Love" at bounding box center [1499, 318] width 60 height 34
click at [1396, 317] on button "Natural" at bounding box center [1413, 318] width 84 height 34
click at [1227, 369] on button "Forest" at bounding box center [1244, 366] width 76 height 34
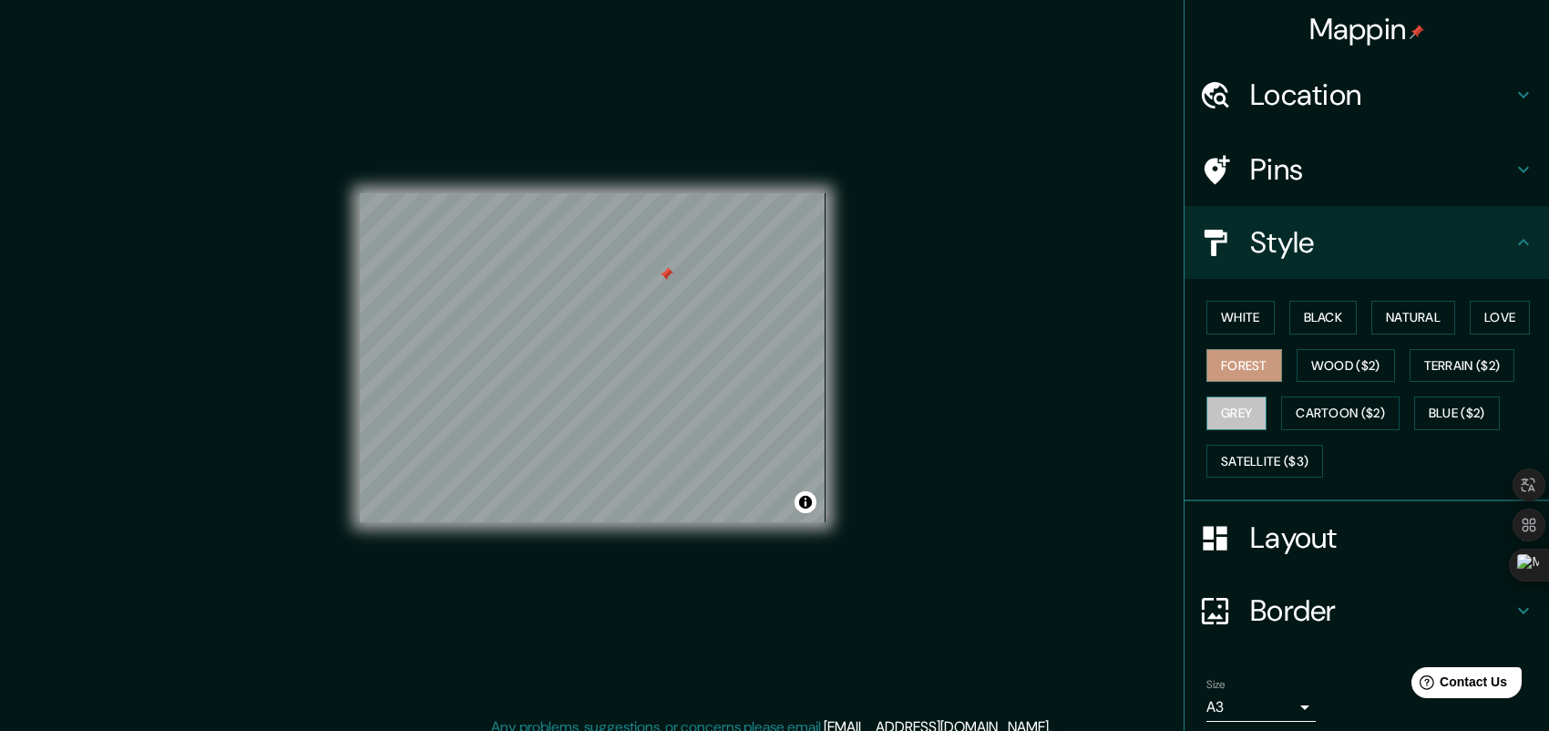
click at [1234, 414] on button "Grey" at bounding box center [1236, 413] width 60 height 34
click at [1238, 316] on button "White" at bounding box center [1240, 318] width 68 height 34
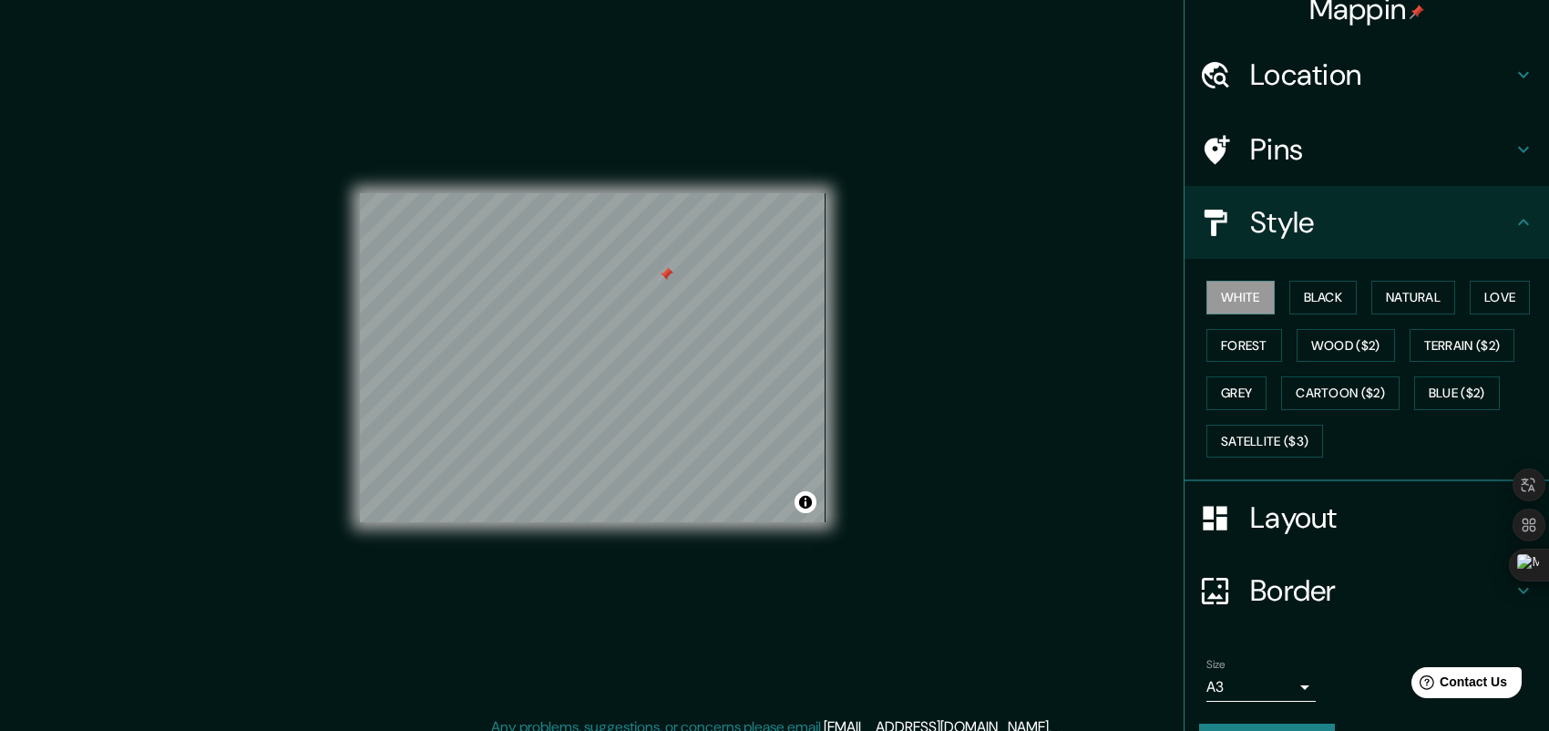
scroll to position [66, 0]
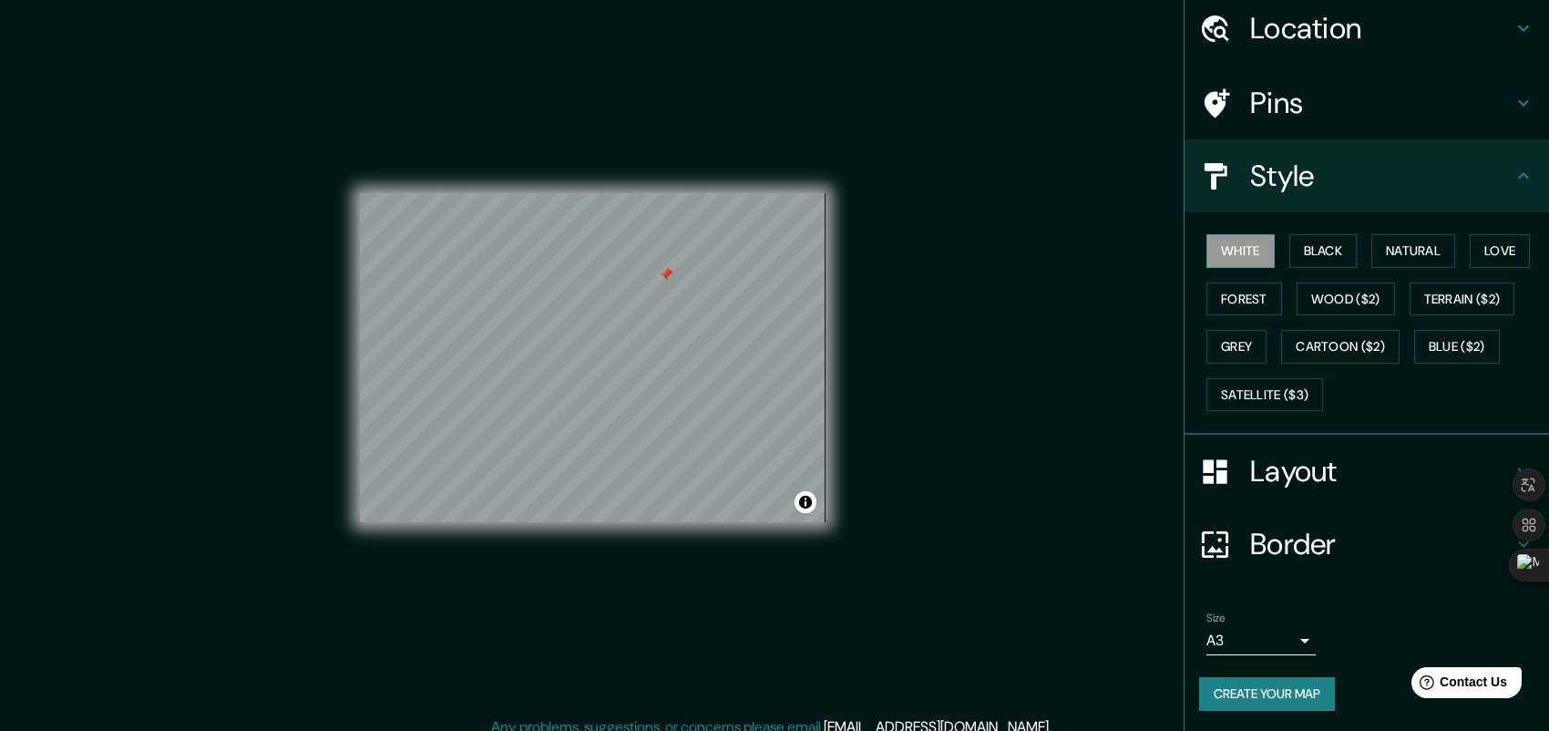
click at [1276, 694] on button "Create your map" at bounding box center [1267, 694] width 136 height 34
click at [1272, 692] on button "Create your map" at bounding box center [1267, 694] width 136 height 34
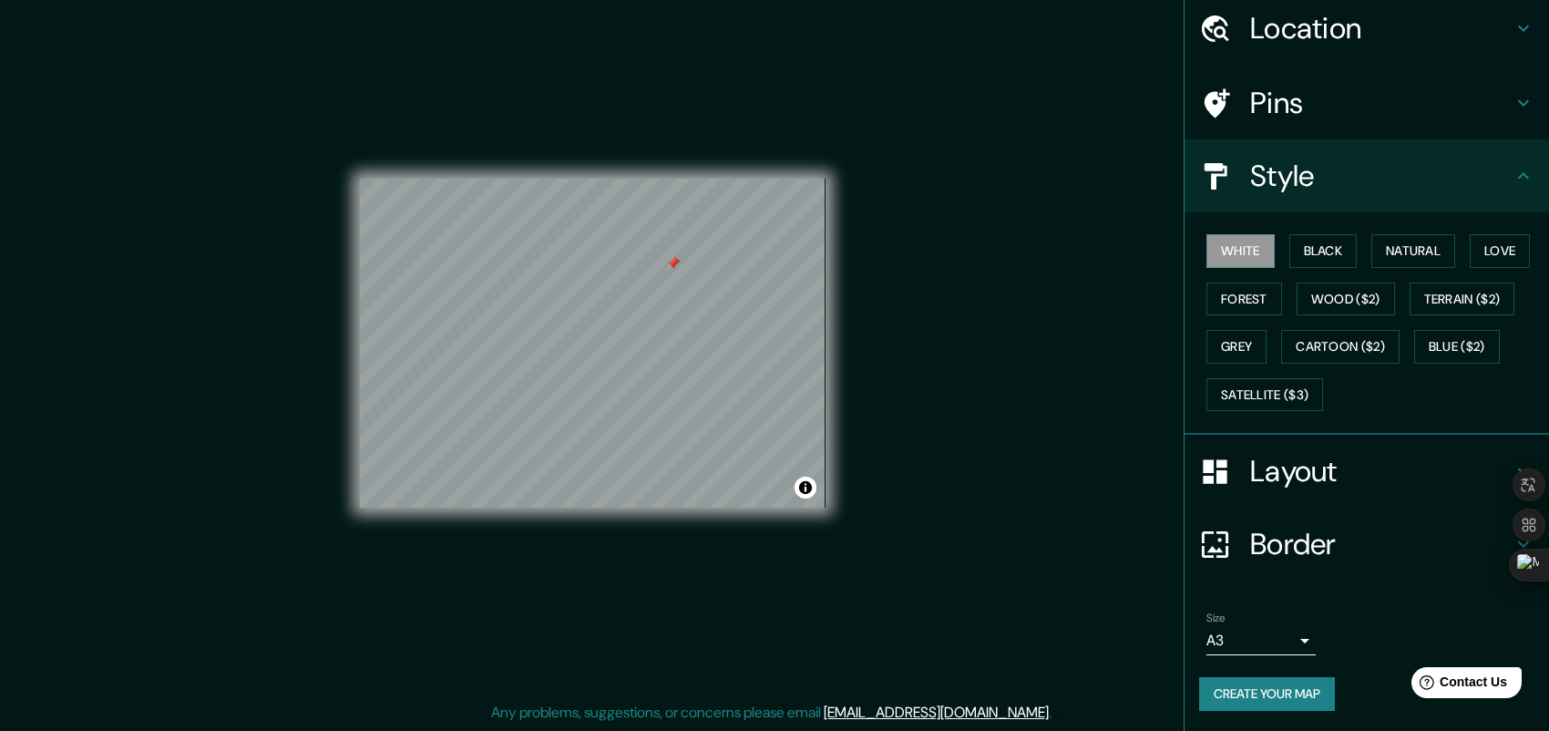
click at [1305, 694] on button "Create your map" at bounding box center [1267, 694] width 136 height 34
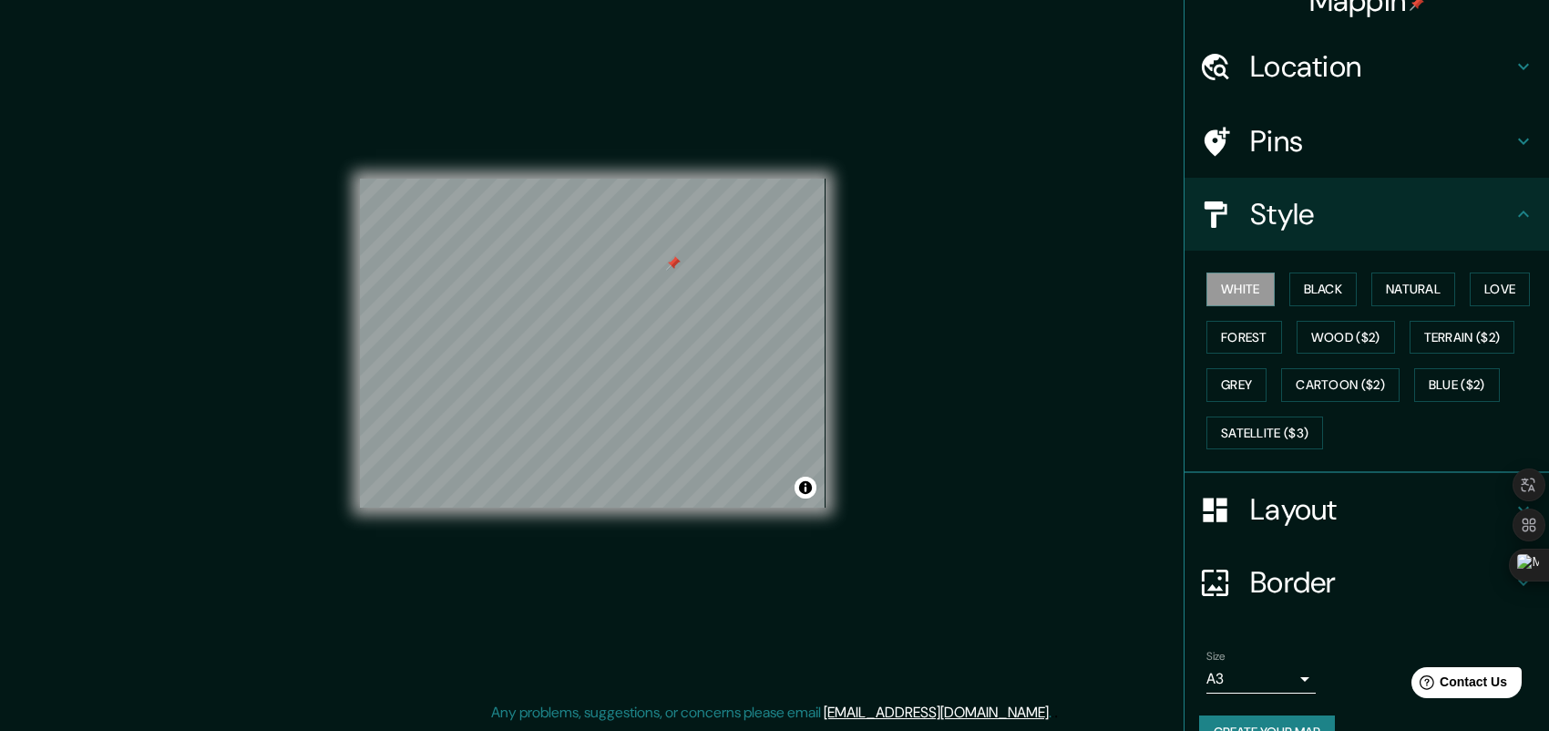
scroll to position [66, 0]
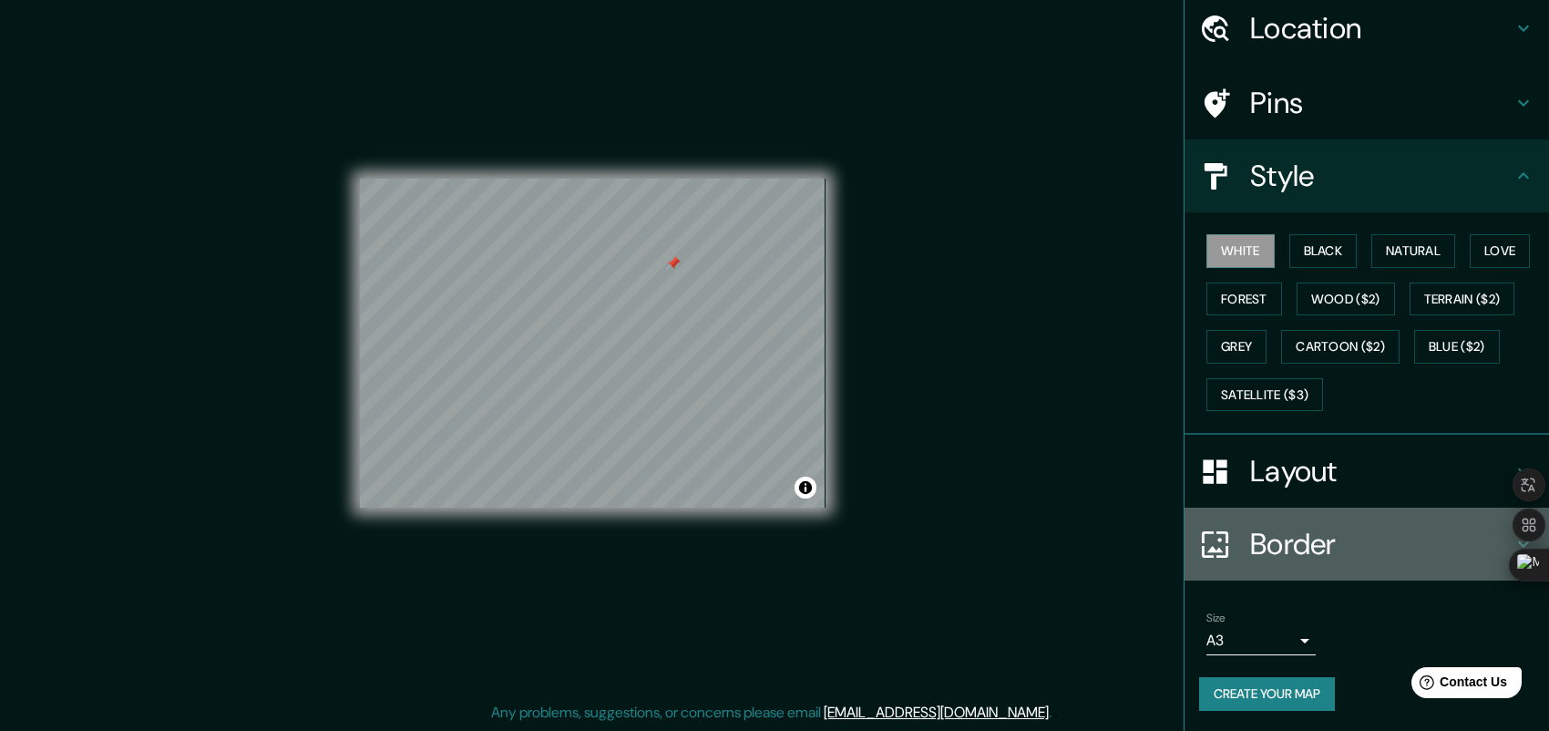
click at [1262, 556] on h4 "Border" at bounding box center [1381, 544] width 262 height 36
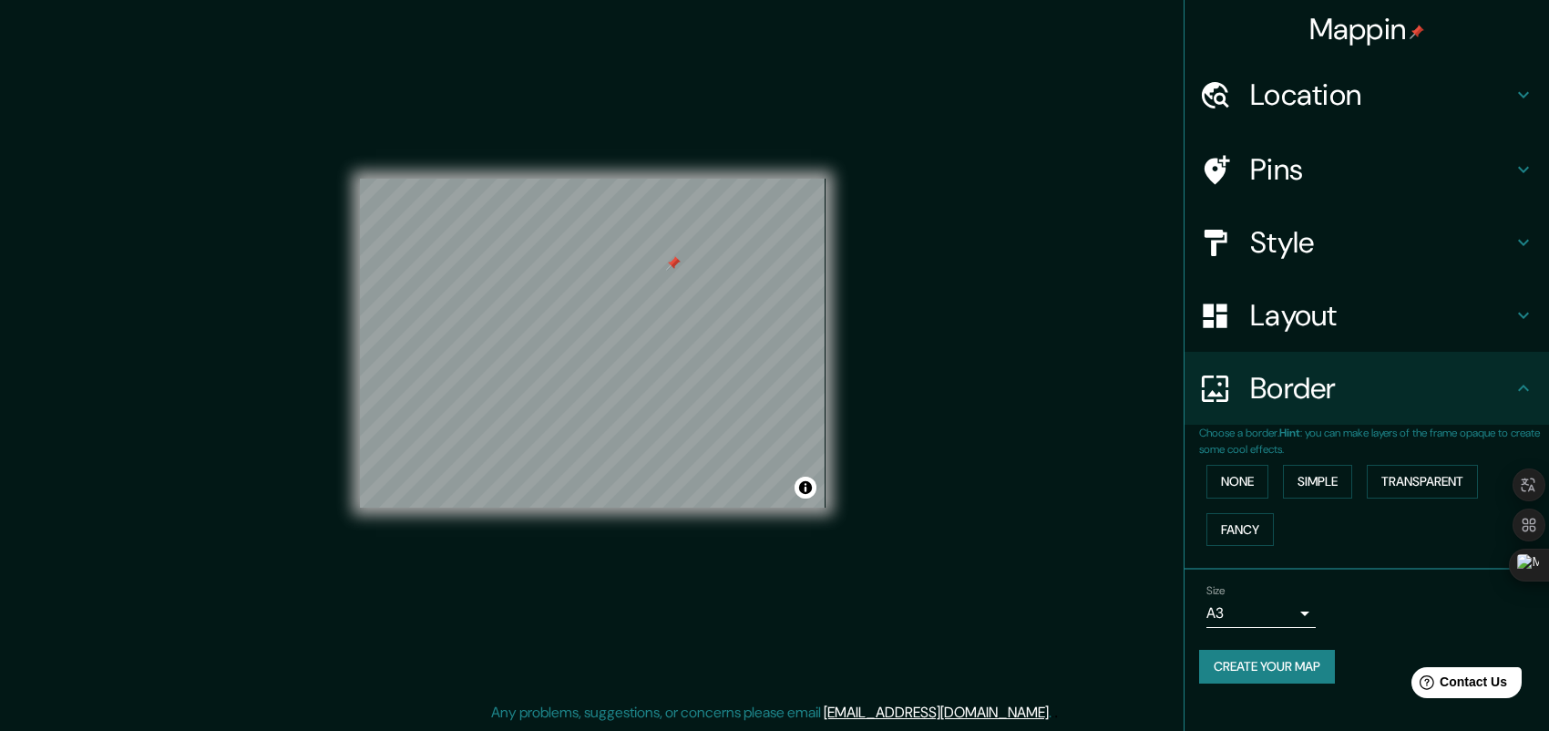
scroll to position [0, 0]
click at [1252, 527] on button "Fancy" at bounding box center [1239, 530] width 67 height 34
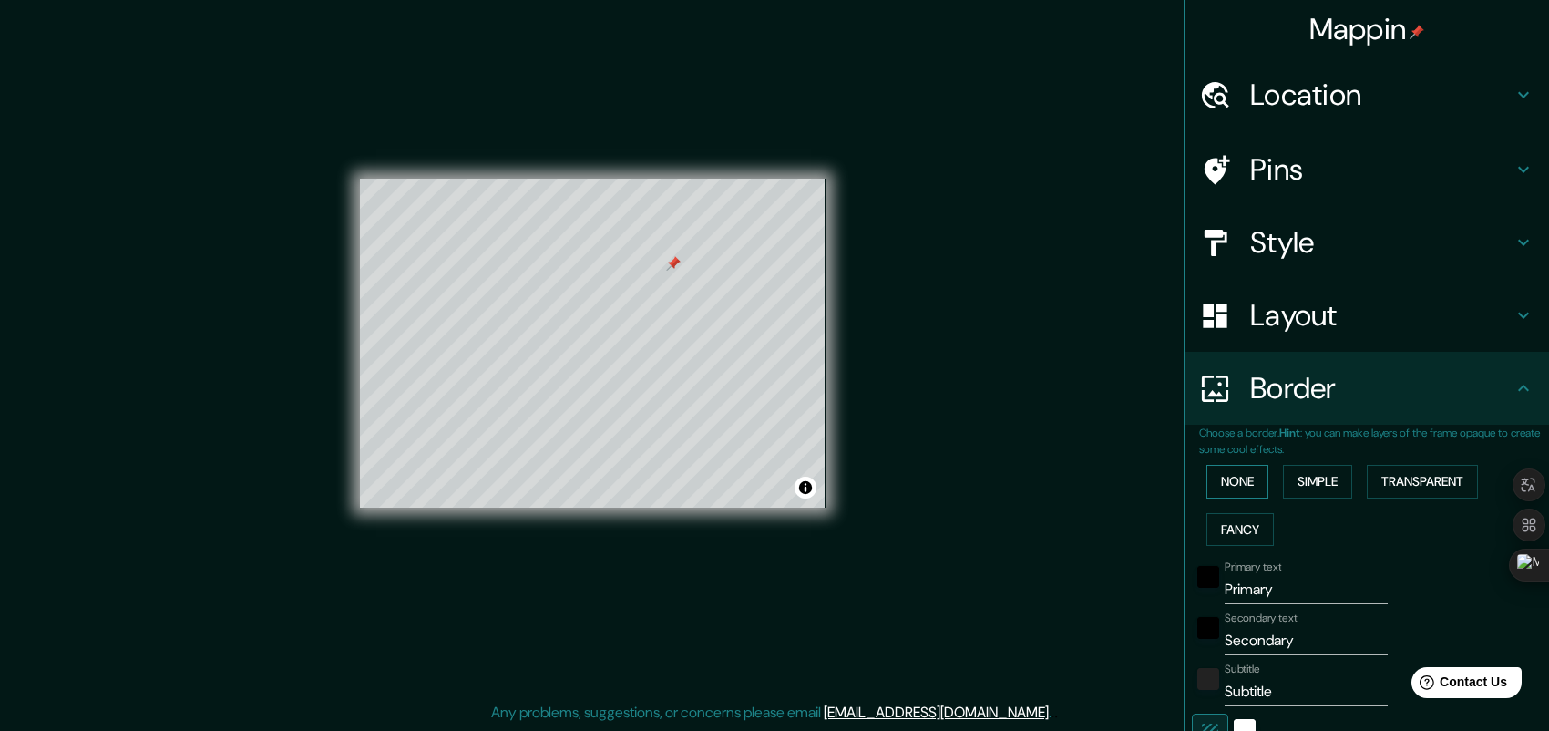
click at [1216, 476] on button "None" at bounding box center [1237, 482] width 62 height 34
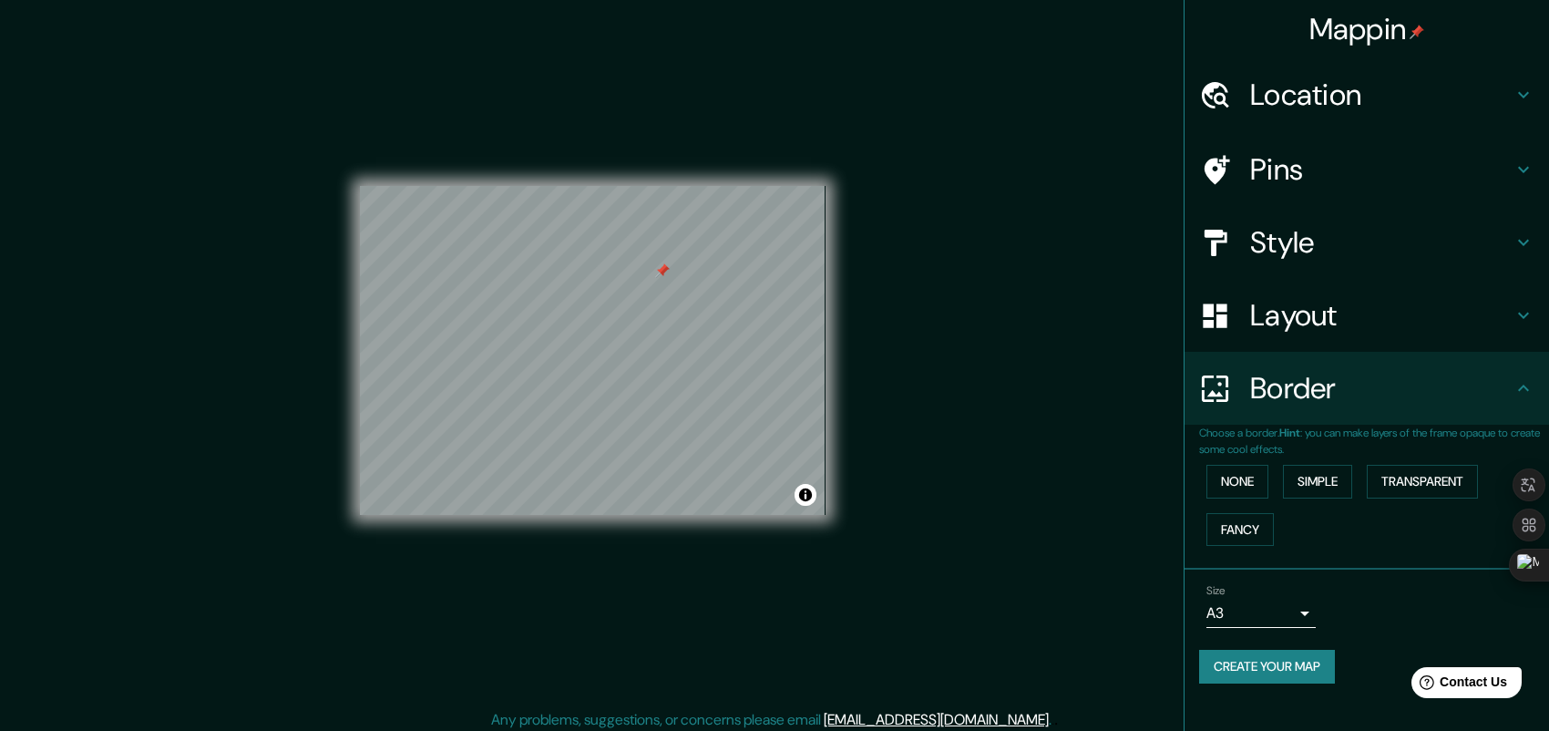
scroll to position [15, 0]
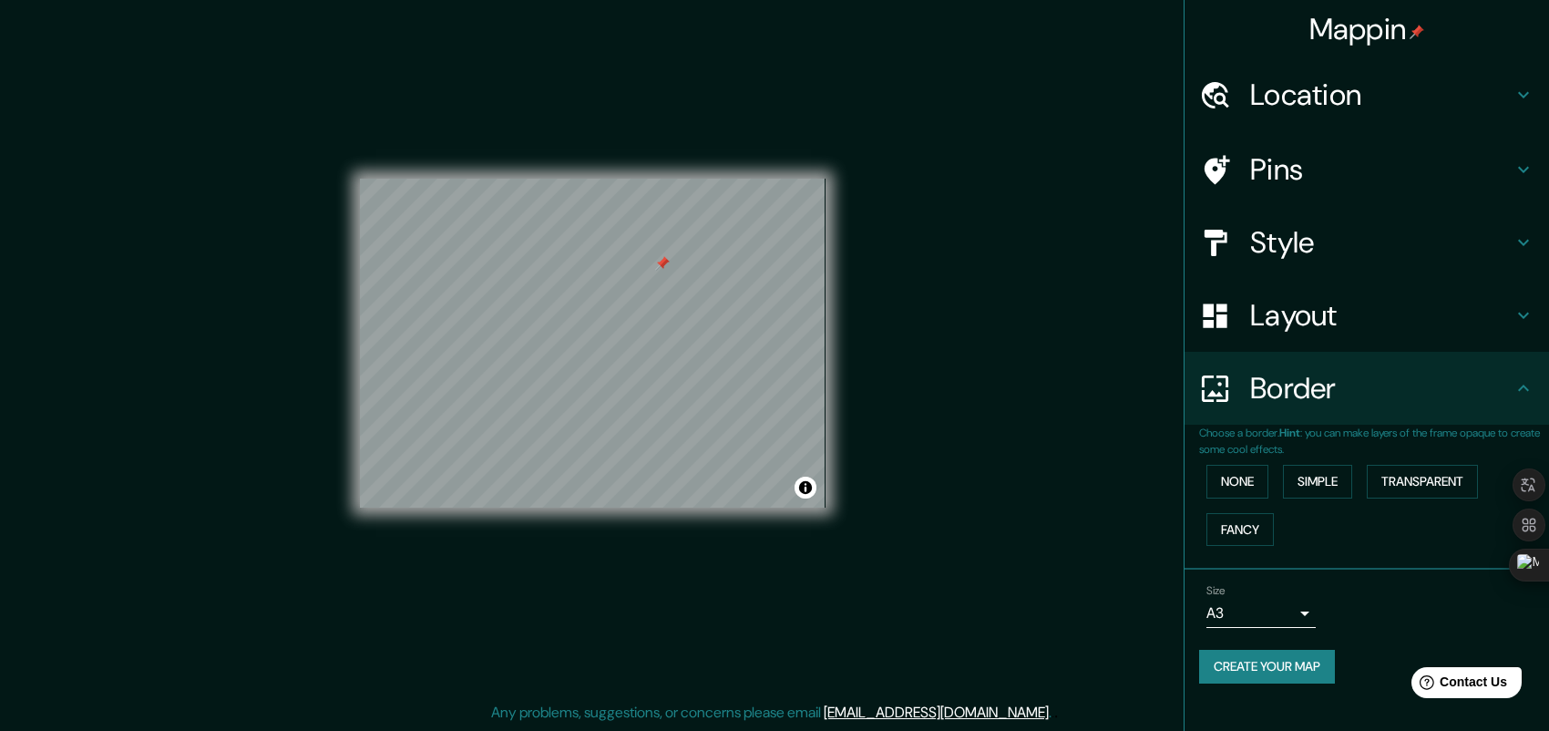
click at [1305, 614] on body "Mappin Location Pins Style Layout Border Choose a border. Hint : you can make l…" at bounding box center [774, 350] width 1549 height 731
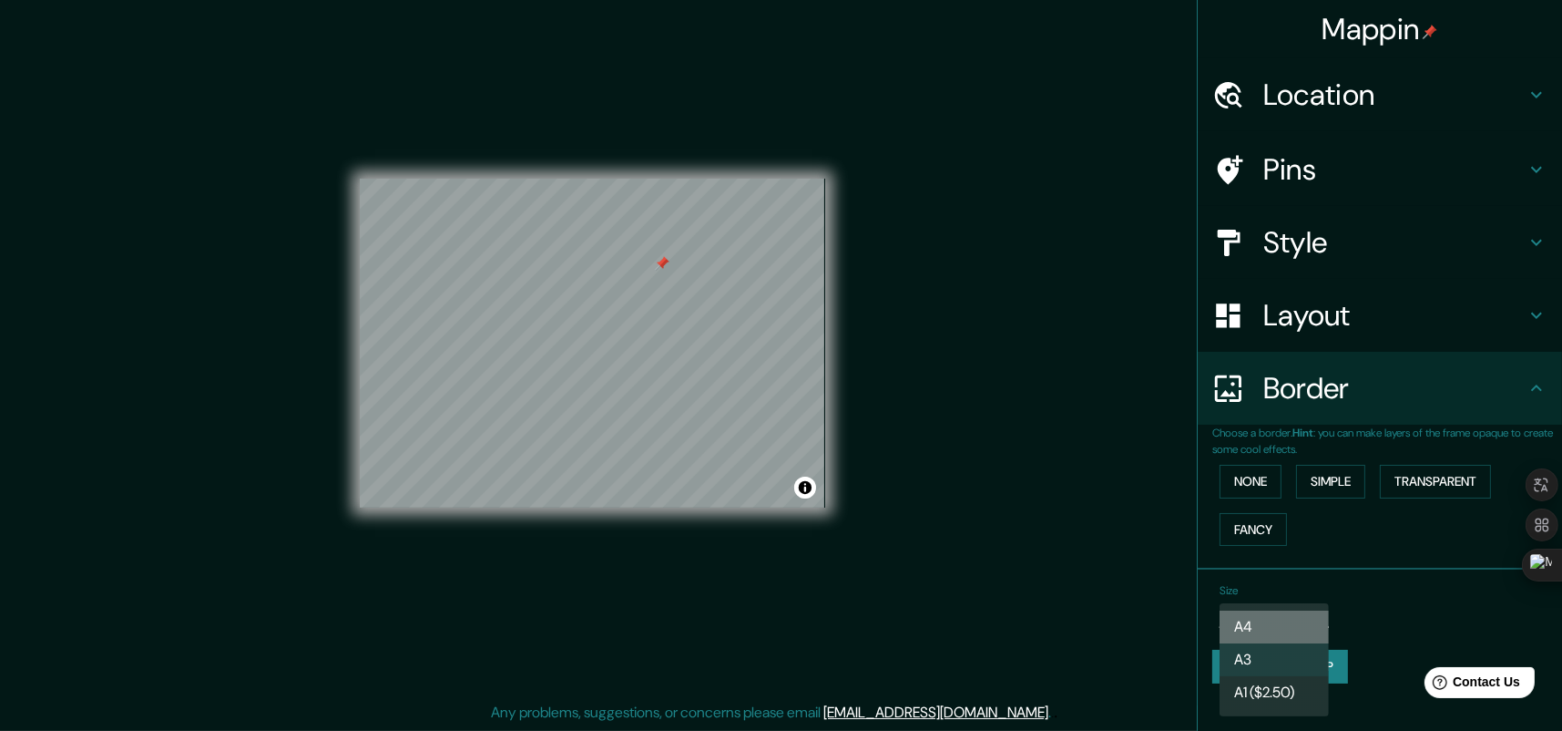
click at [1270, 618] on li "A4" at bounding box center [1274, 626] width 109 height 33
type input "single"
